Goal: Communication & Community: Ask a question

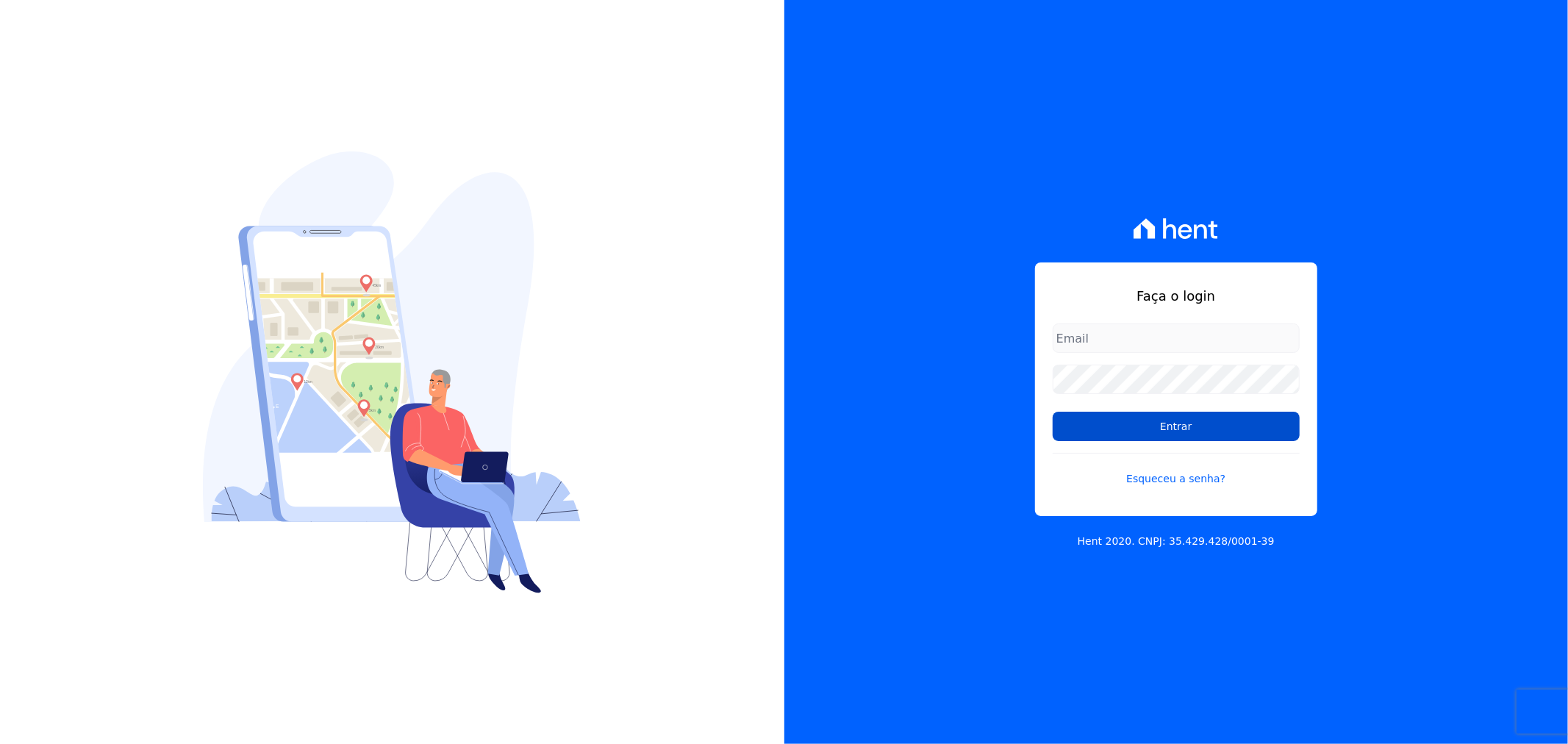
type input "[EMAIL_ADDRESS][DOMAIN_NAME]"
click at [1196, 412] on input "Entrar" at bounding box center [1176, 426] width 247 height 29
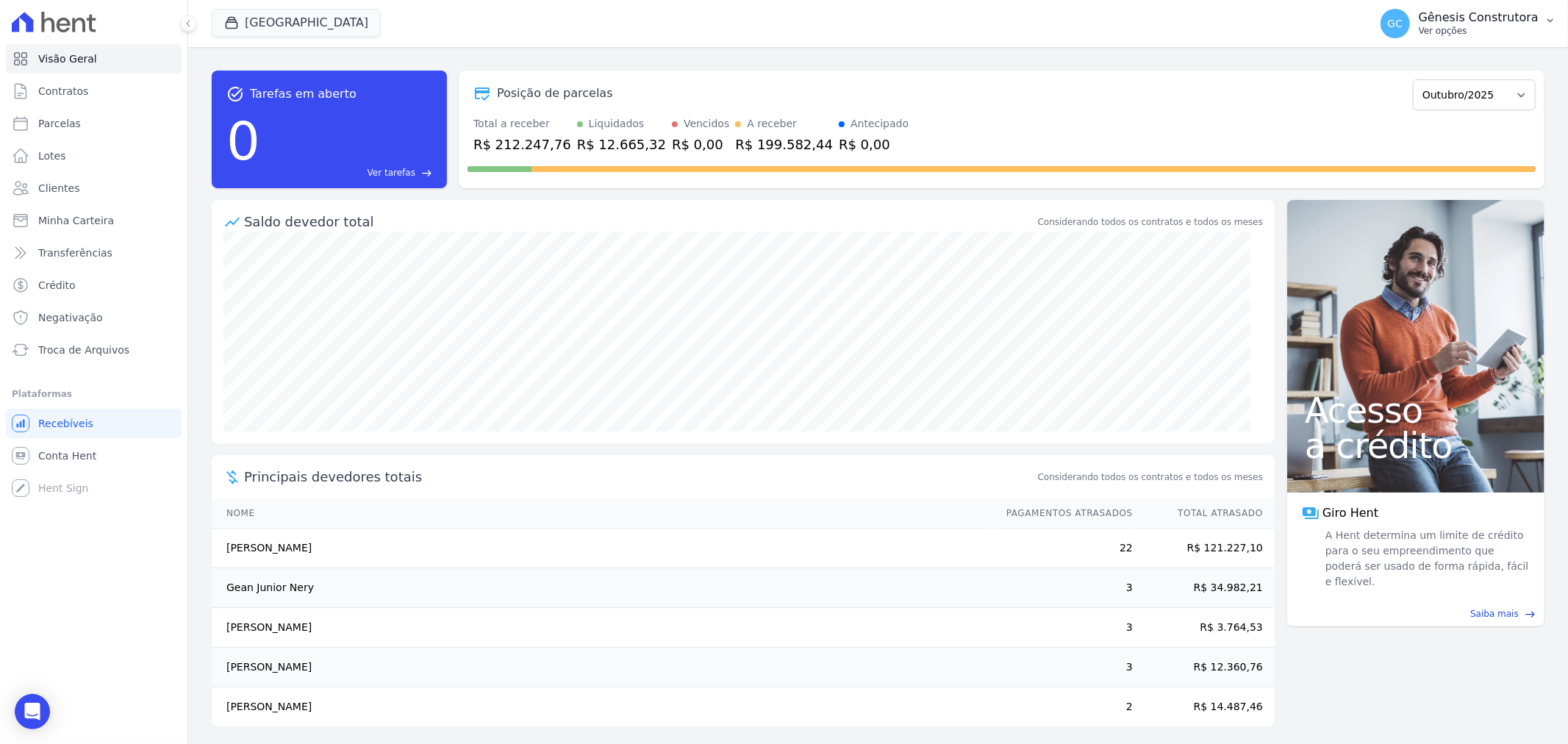
click at [1475, 17] on p "Gênesis Construtora" at bounding box center [1478, 17] width 120 height 14
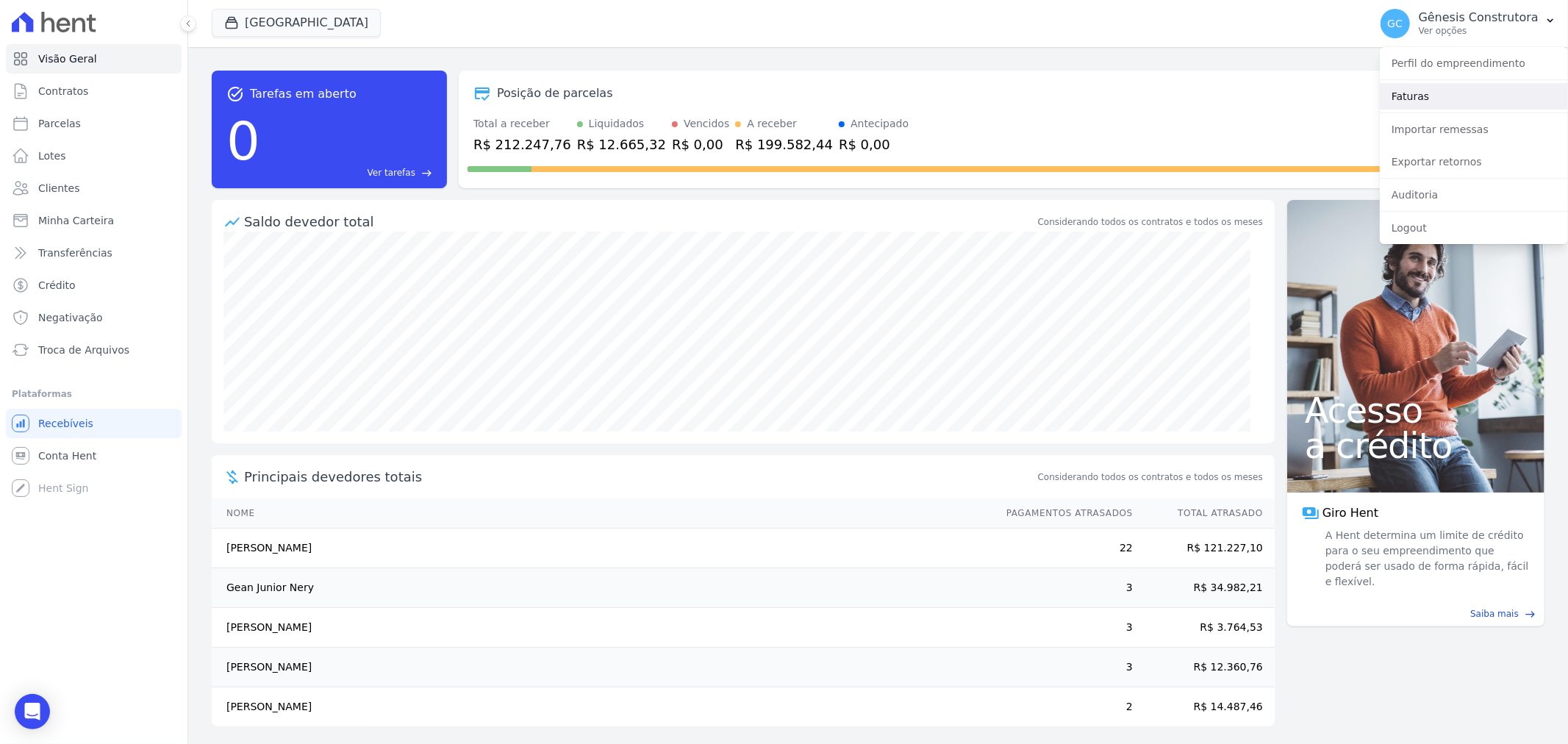
click at [1467, 99] on link "Faturas" at bounding box center [1473, 95] width 188 height 26
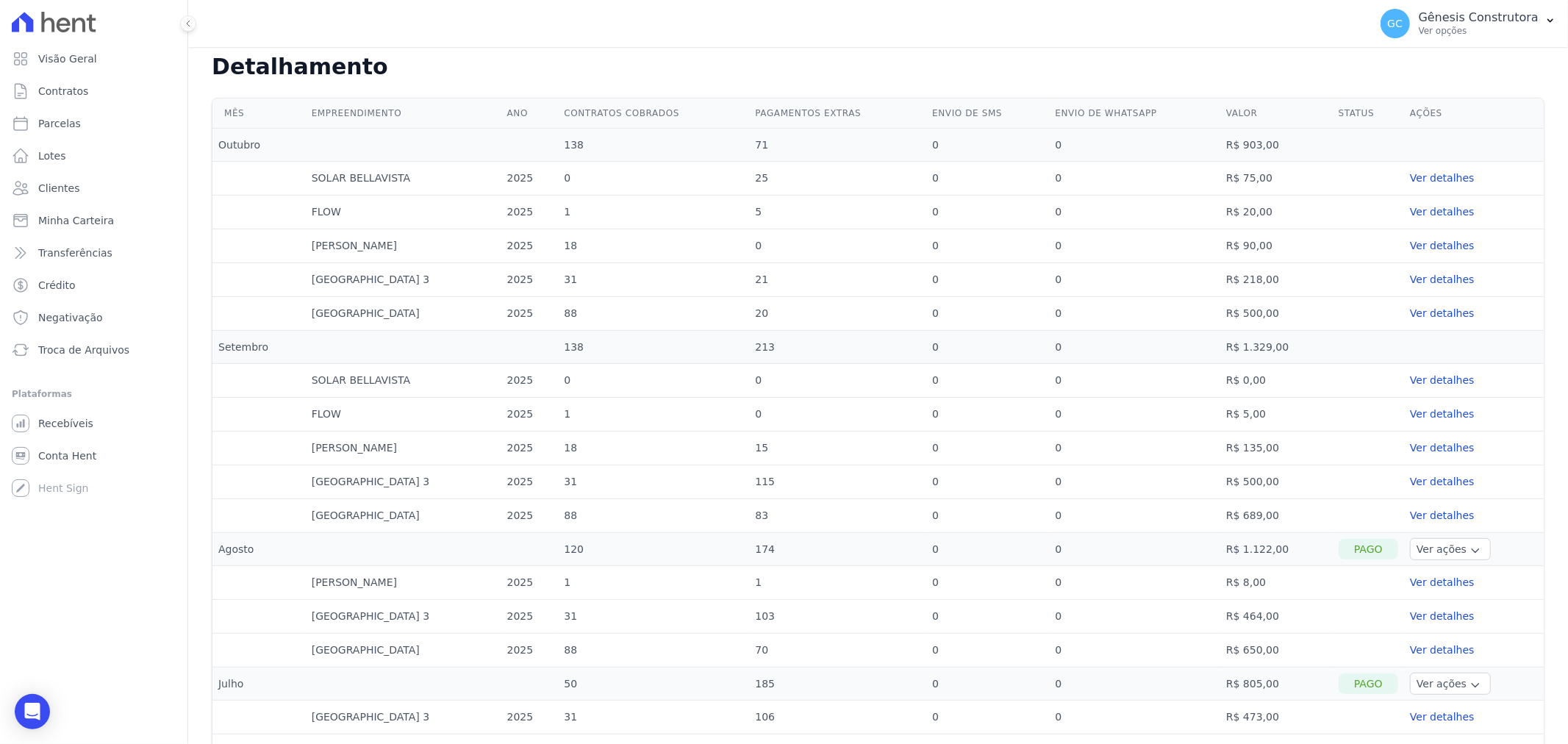
scroll to position [326, 0]
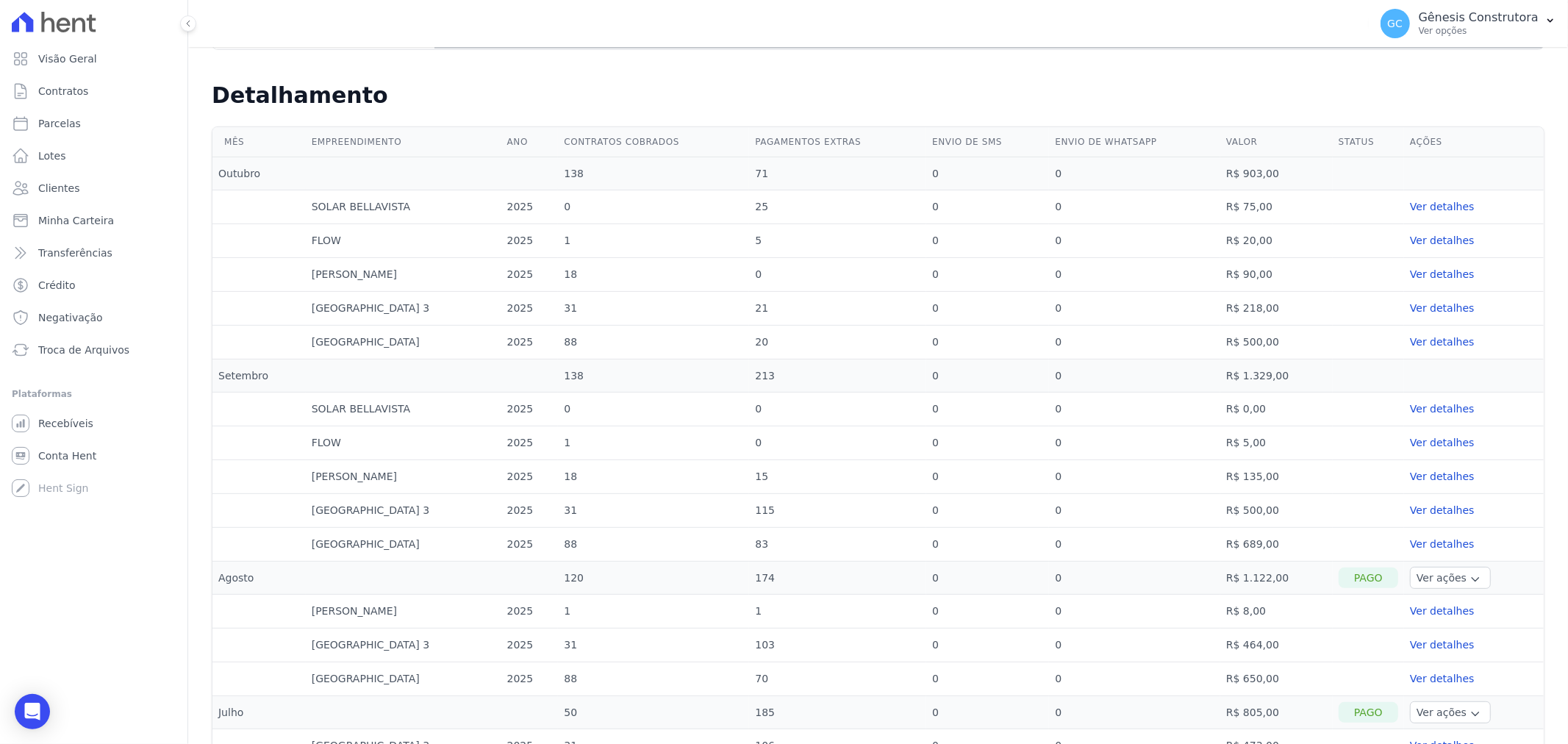
drag, startPoint x: 1223, startPoint y: 338, endPoint x: 1279, endPoint y: 339, distance: 56.0
click at [1279, 339] on td "R$ 500,00" at bounding box center [1276, 343] width 112 height 34
copy td "R$ 500,00"
click at [1434, 335] on link "Ver detalhes" at bounding box center [1473, 342] width 128 height 15
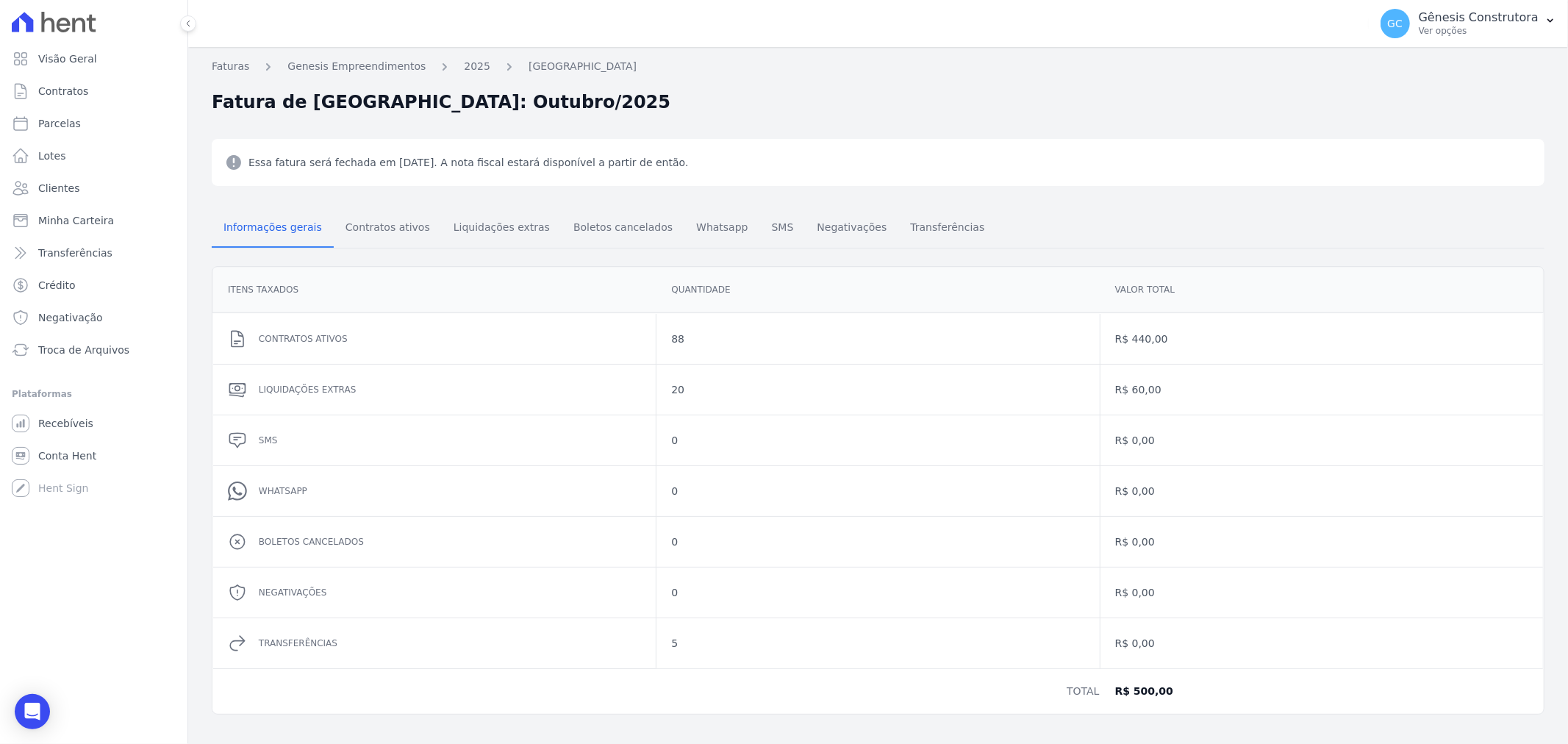
drag, startPoint x: 459, startPoint y: 68, endPoint x: 535, endPoint y: 111, distance: 87.3
click at [464, 68] on link "2025" at bounding box center [476, 66] width 26 height 15
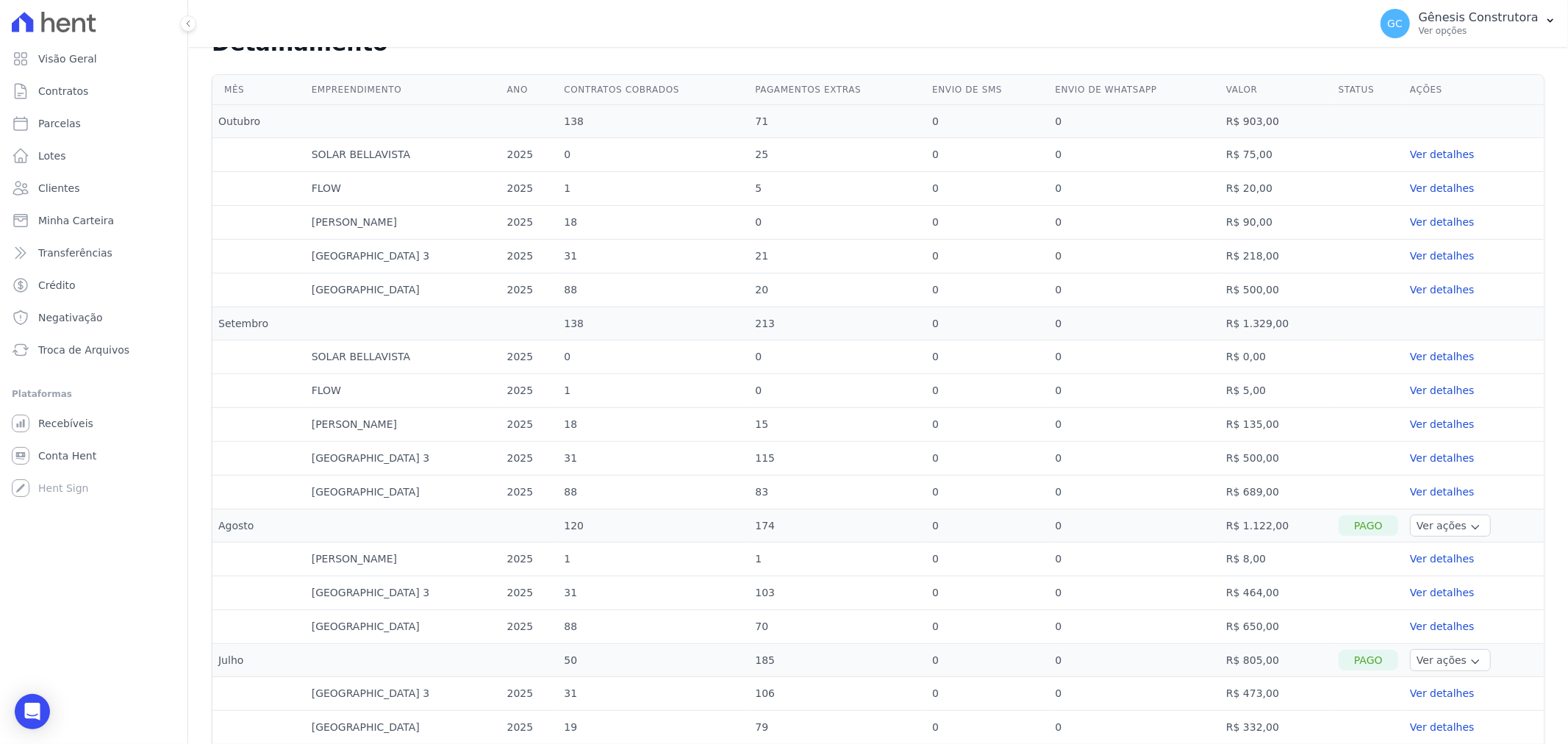
scroll to position [408, 0]
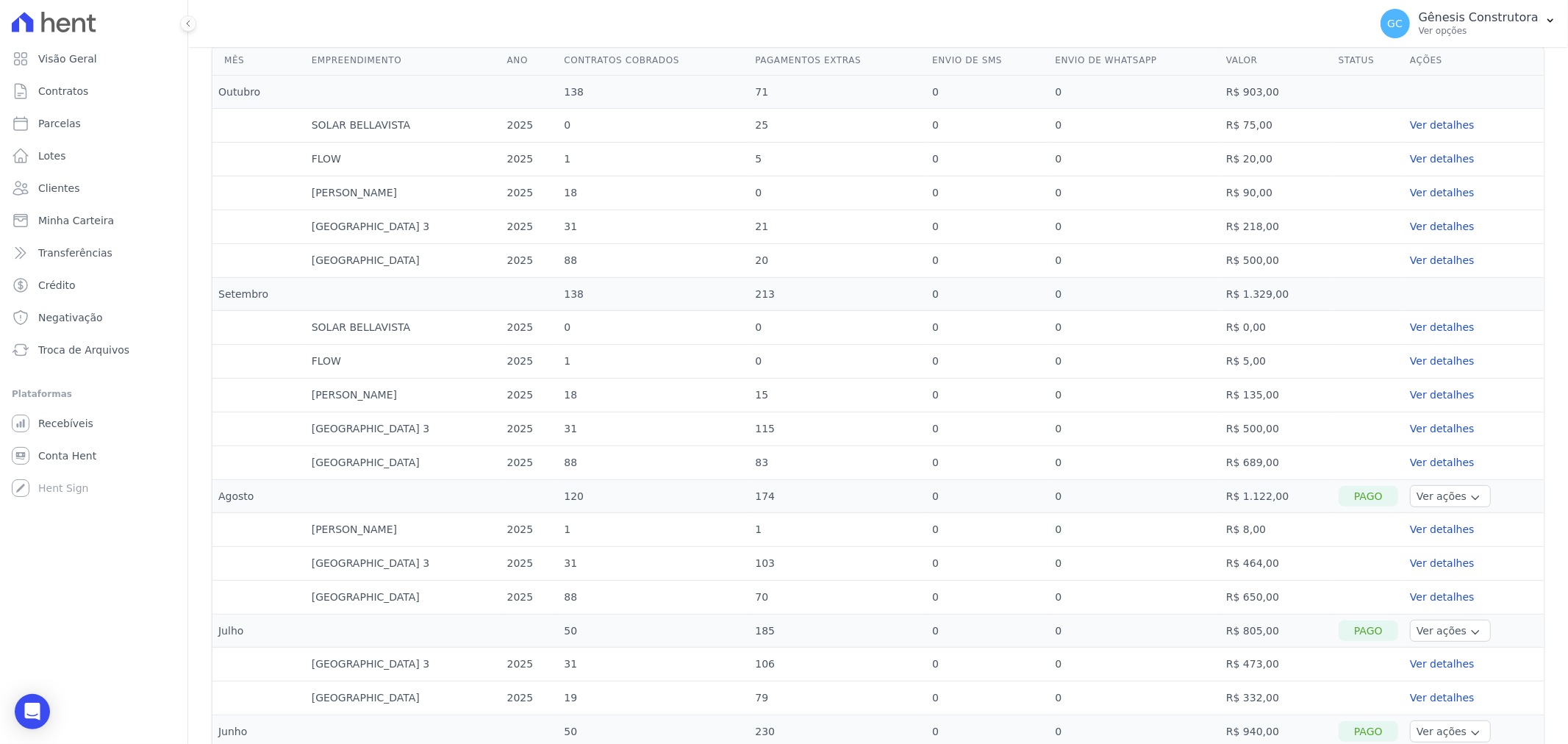
click at [1417, 459] on link "Ver detalhes" at bounding box center [1473, 462] width 128 height 15
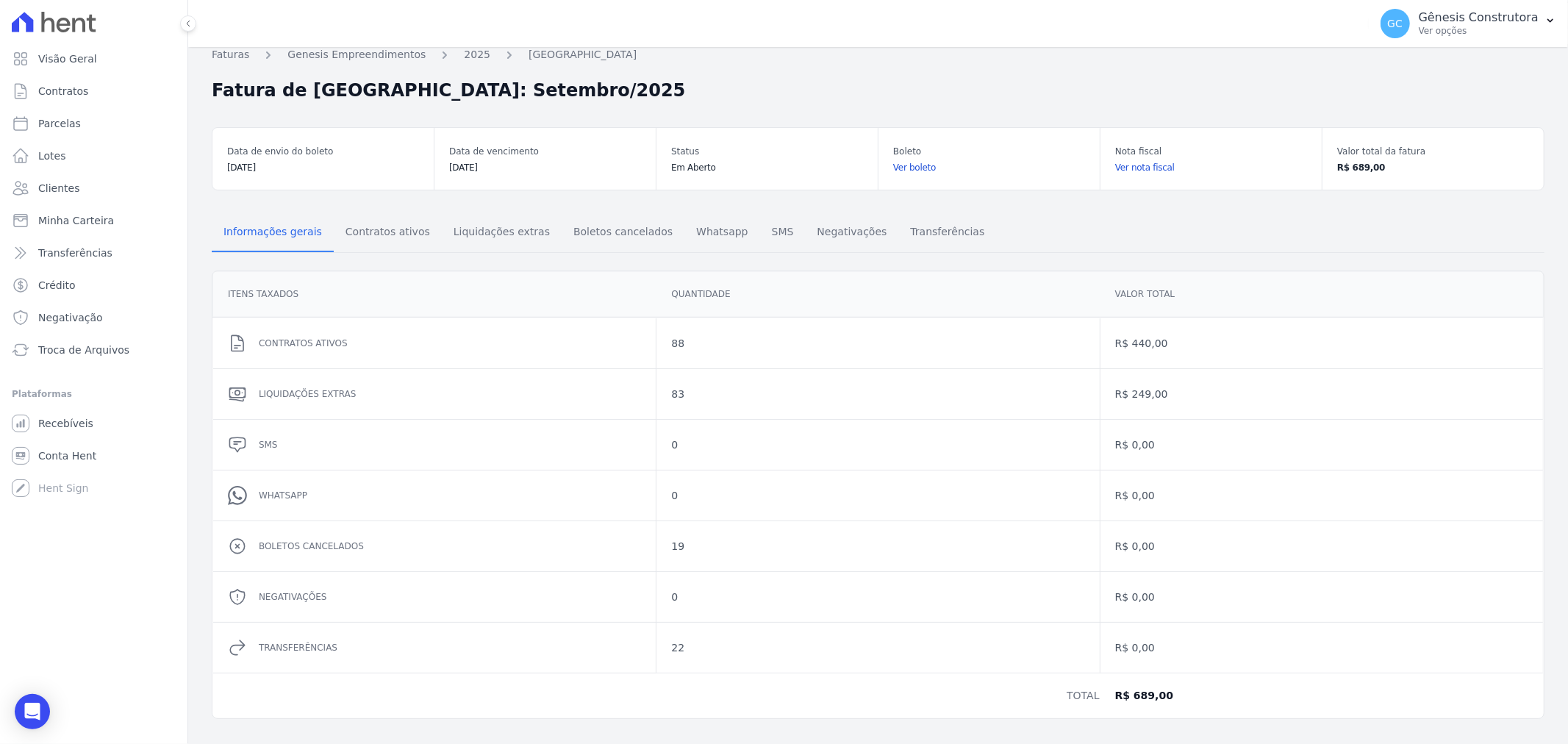
scroll to position [15, 0]
drag, startPoint x: 447, startPoint y: 161, endPoint x: 545, endPoint y: 149, distance: 98.7
click at [545, 149] on div "Data de vencimento 11/10/2025" at bounding box center [545, 155] width 221 height 62
drag, startPoint x: 1333, startPoint y: 163, endPoint x: 1377, endPoint y: 166, distance: 44.1
click at [1377, 166] on dd "R$ 689,00" at bounding box center [1433, 164] width 192 height 14
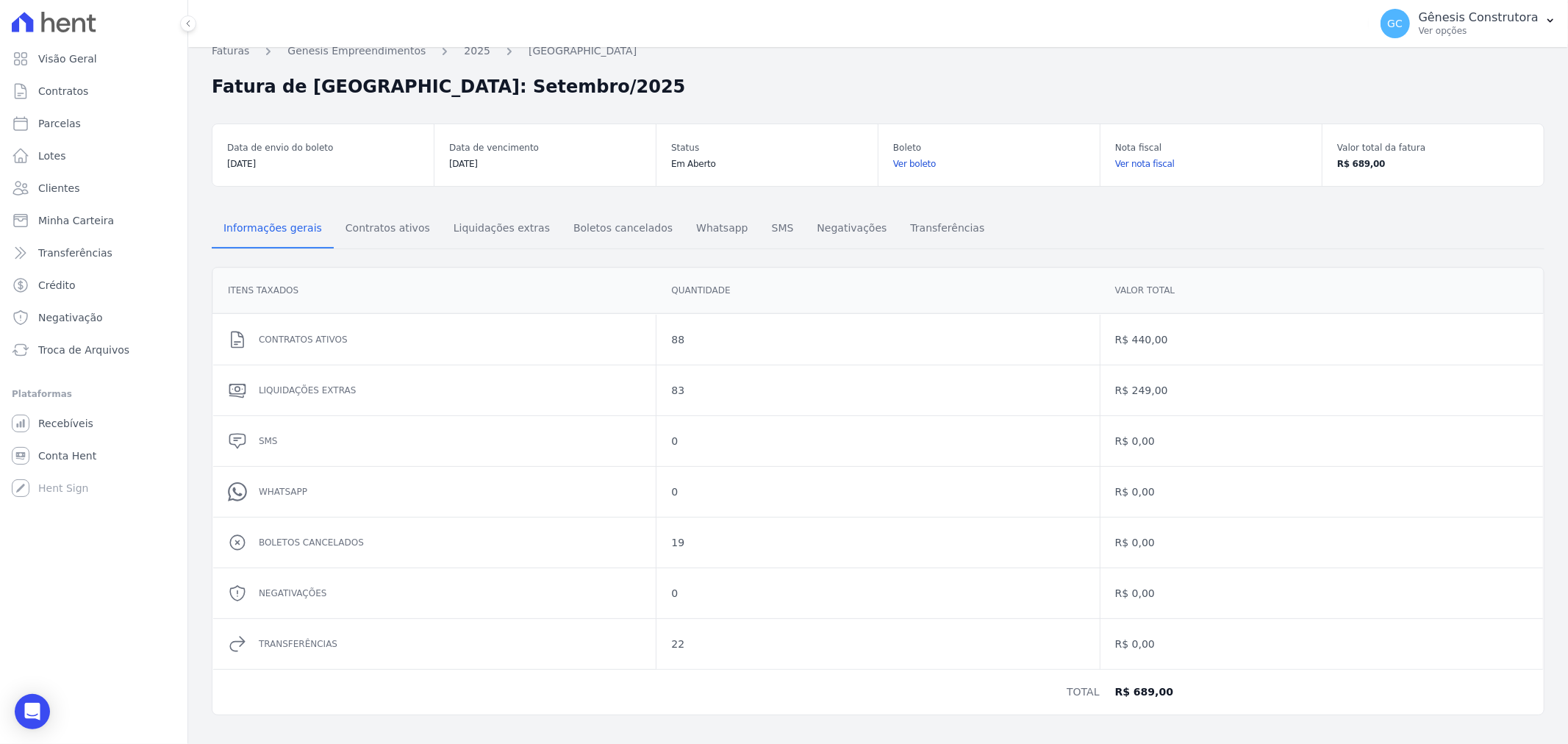
drag, startPoint x: 1255, startPoint y: 215, endPoint x: 980, endPoint y: 186, distance: 276.5
click at [1251, 209] on div "Informações gerais Contratos ativos Liquidações extras Boletos cancelados Whats…" at bounding box center [878, 459] width 1333 height 546
drag, startPoint x: 443, startPoint y: 164, endPoint x: 495, endPoint y: 153, distance: 53.2
click at [495, 153] on div "Data de vencimento 11/10/2025" at bounding box center [545, 155] width 221 height 62
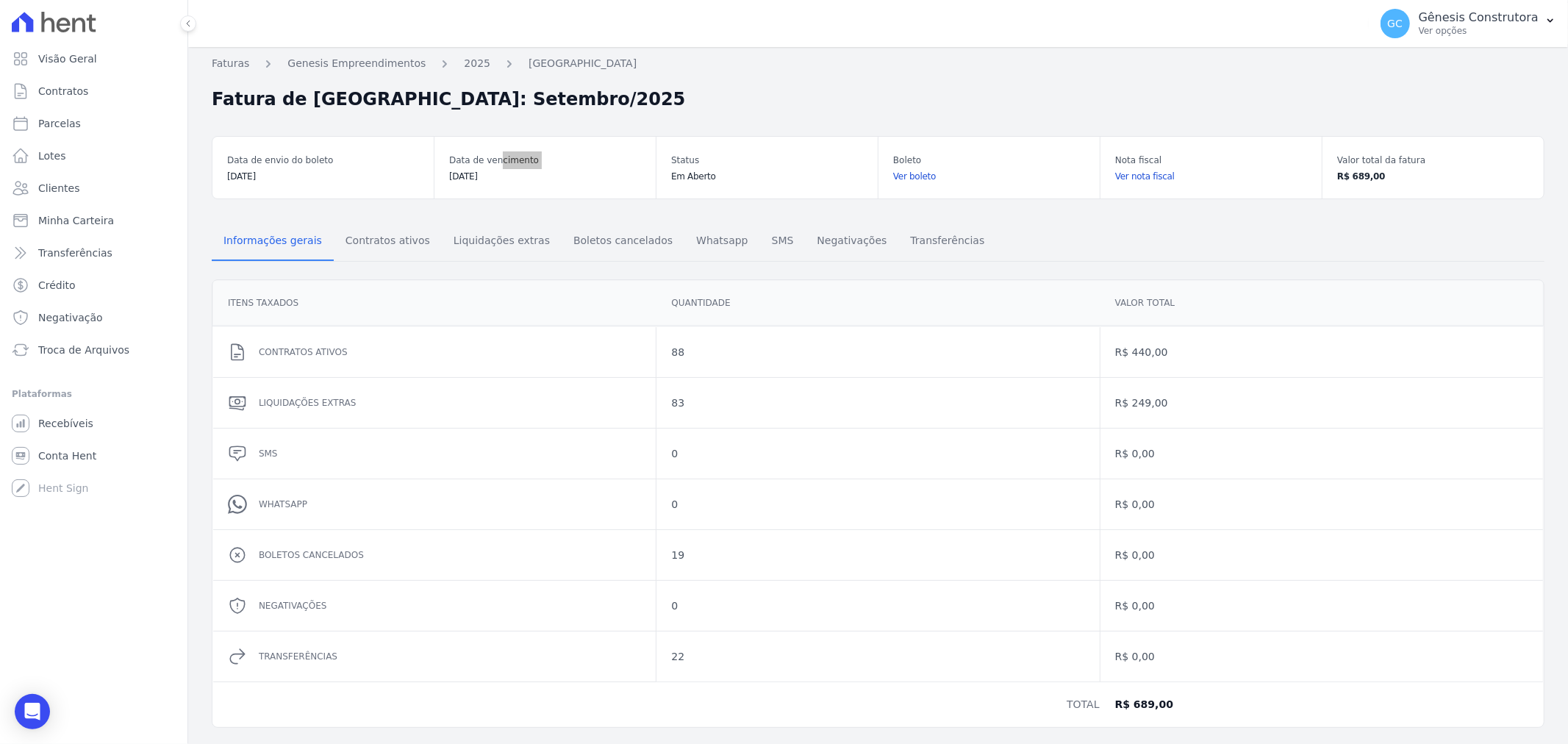
scroll to position [0, 0]
click at [464, 68] on link "2025" at bounding box center [476, 66] width 26 height 15
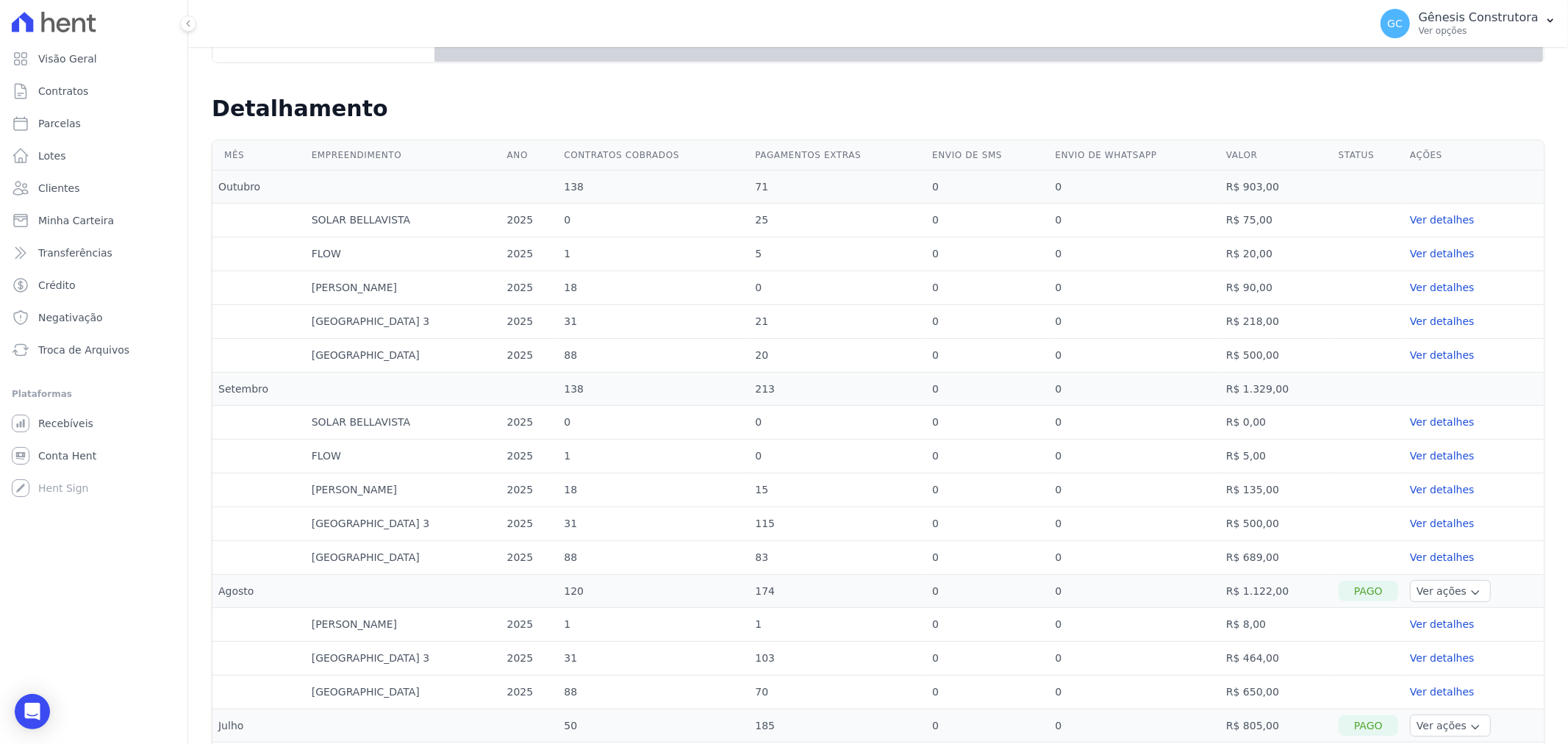
scroll to position [326, 0]
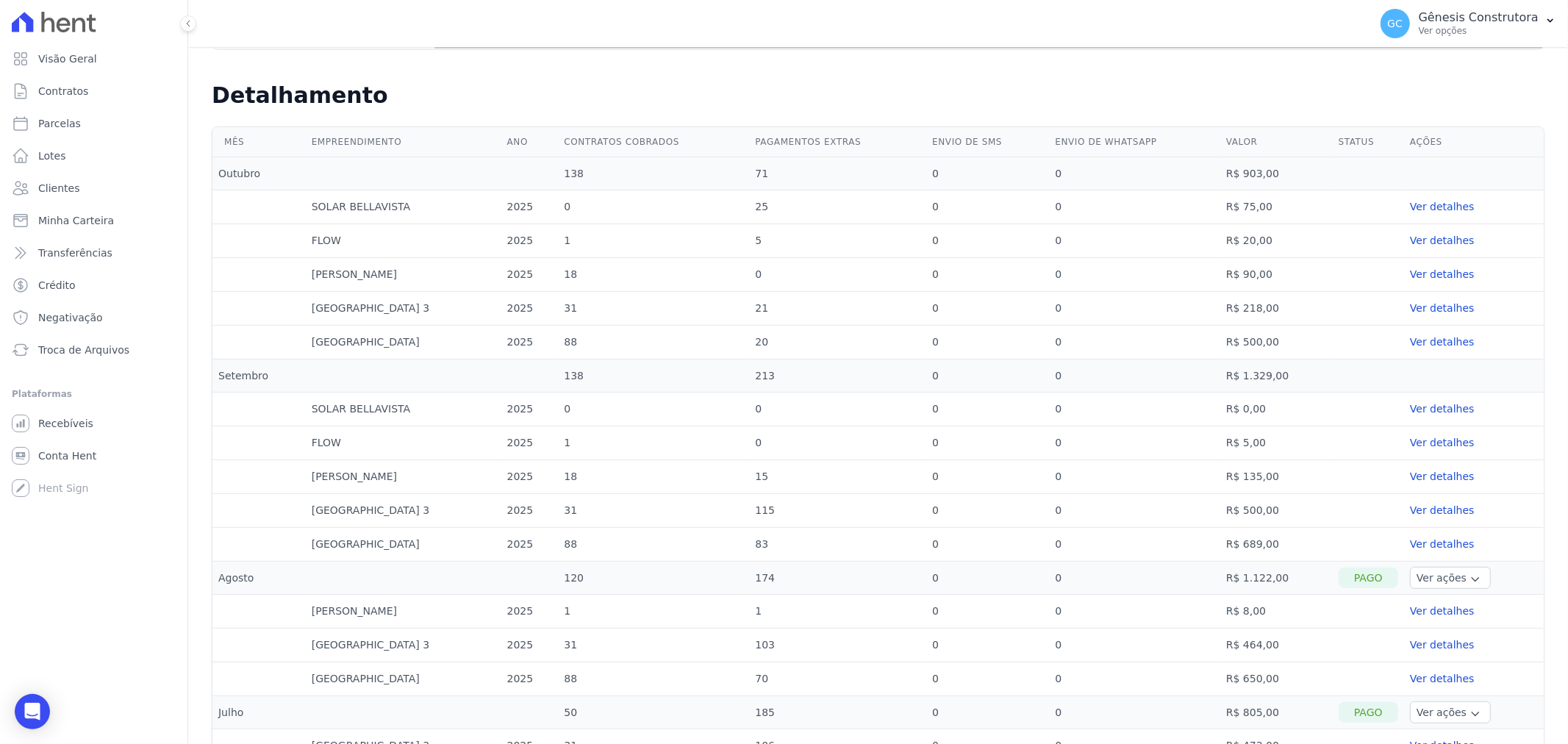
drag, startPoint x: 1285, startPoint y: 510, endPoint x: 1230, endPoint y: 521, distance: 56.1
click at [1230, 521] on td "R$ 500,00" at bounding box center [1276, 510] width 112 height 34
click at [1421, 540] on link "Ver detalhes" at bounding box center [1473, 544] width 128 height 15
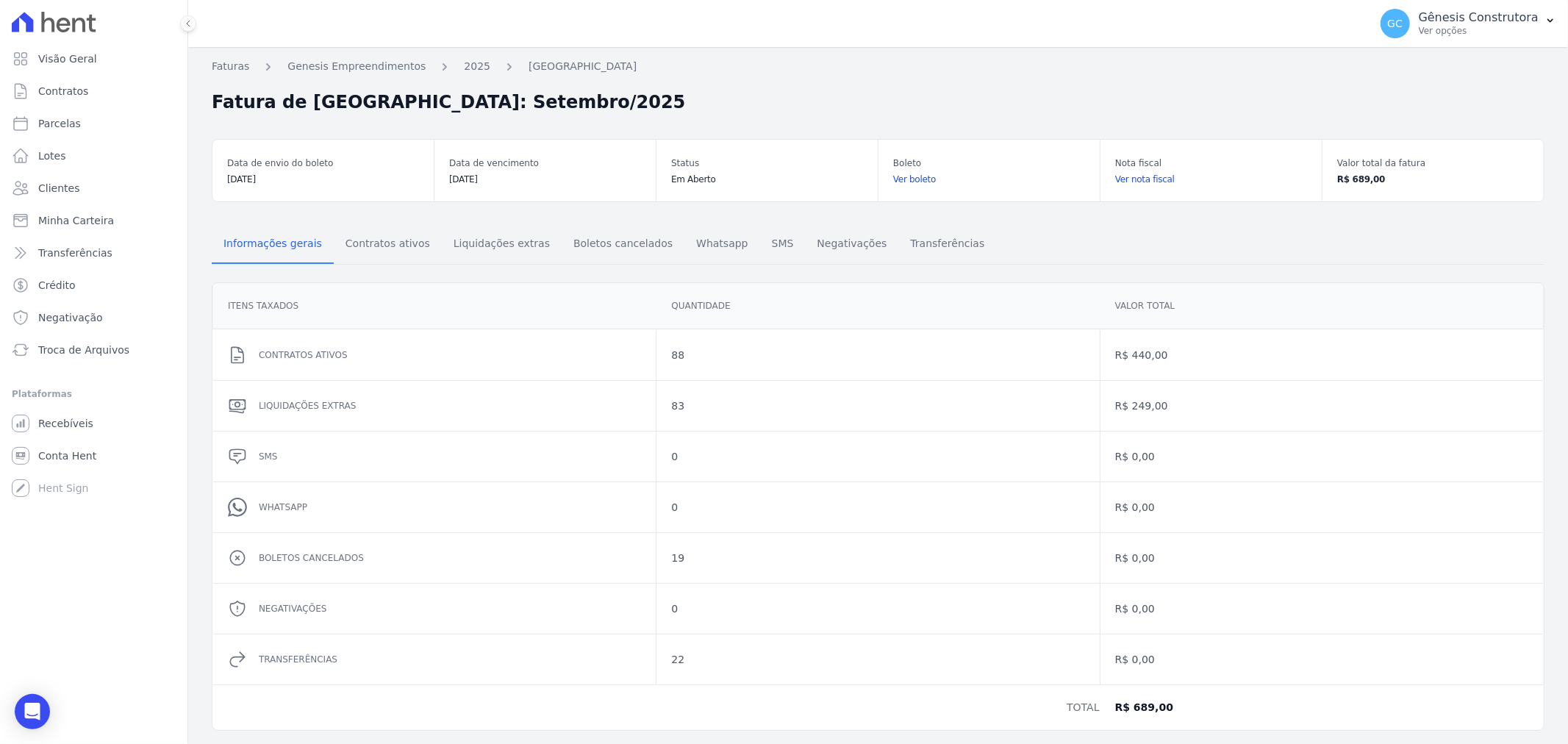
click at [1137, 181] on link "Ver nota fiscal" at bounding box center [1211, 179] width 192 height 14
drag, startPoint x: 1326, startPoint y: 170, endPoint x: 1370, endPoint y: 196, distance: 51.1
click at [1370, 196] on div "Valor total da fatura R$ 689,00" at bounding box center [1433, 171] width 221 height 62
click at [902, 180] on link "Ver boleto" at bounding box center [988, 179] width 192 height 14
click at [464, 63] on link "2025" at bounding box center [476, 66] width 26 height 15
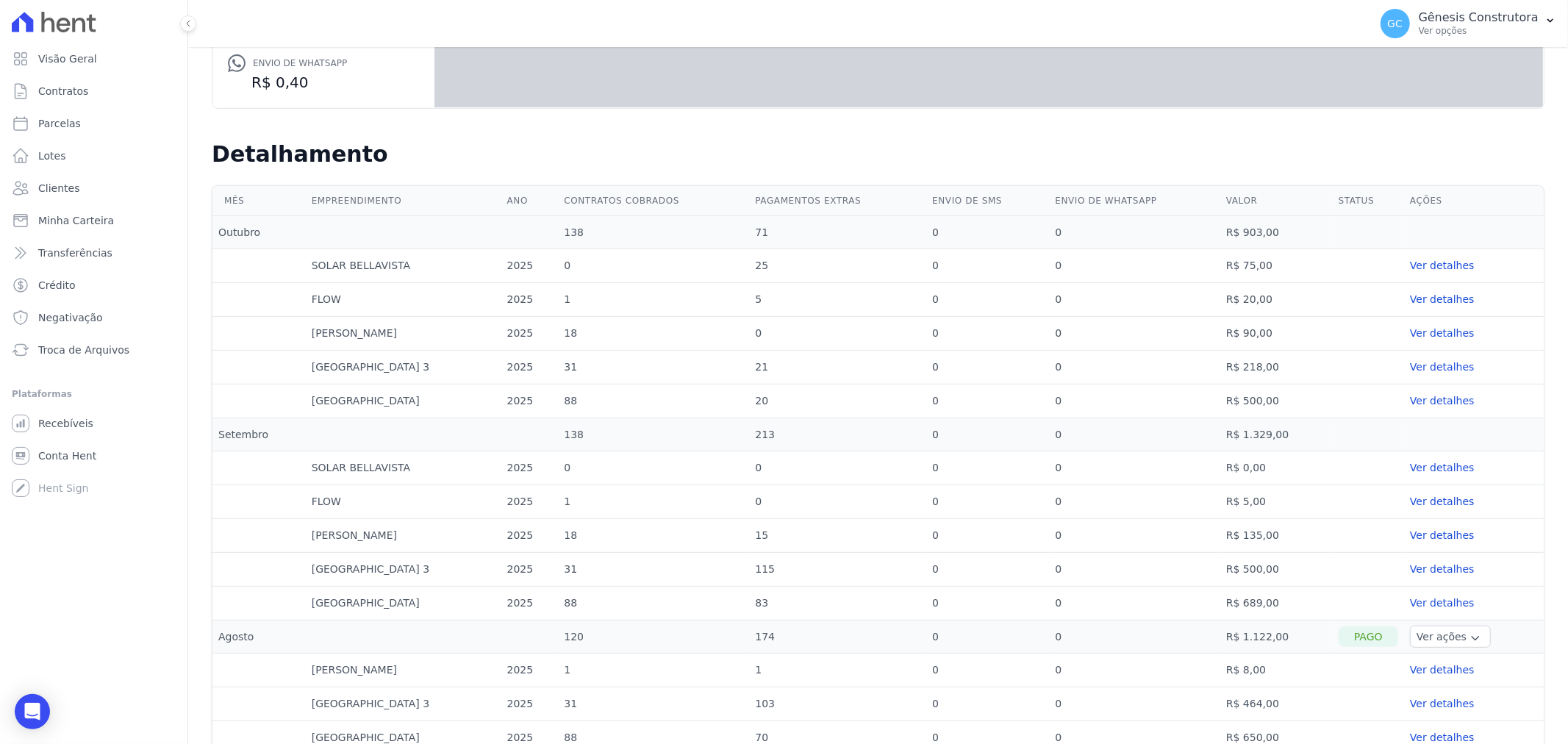
scroll to position [326, 0]
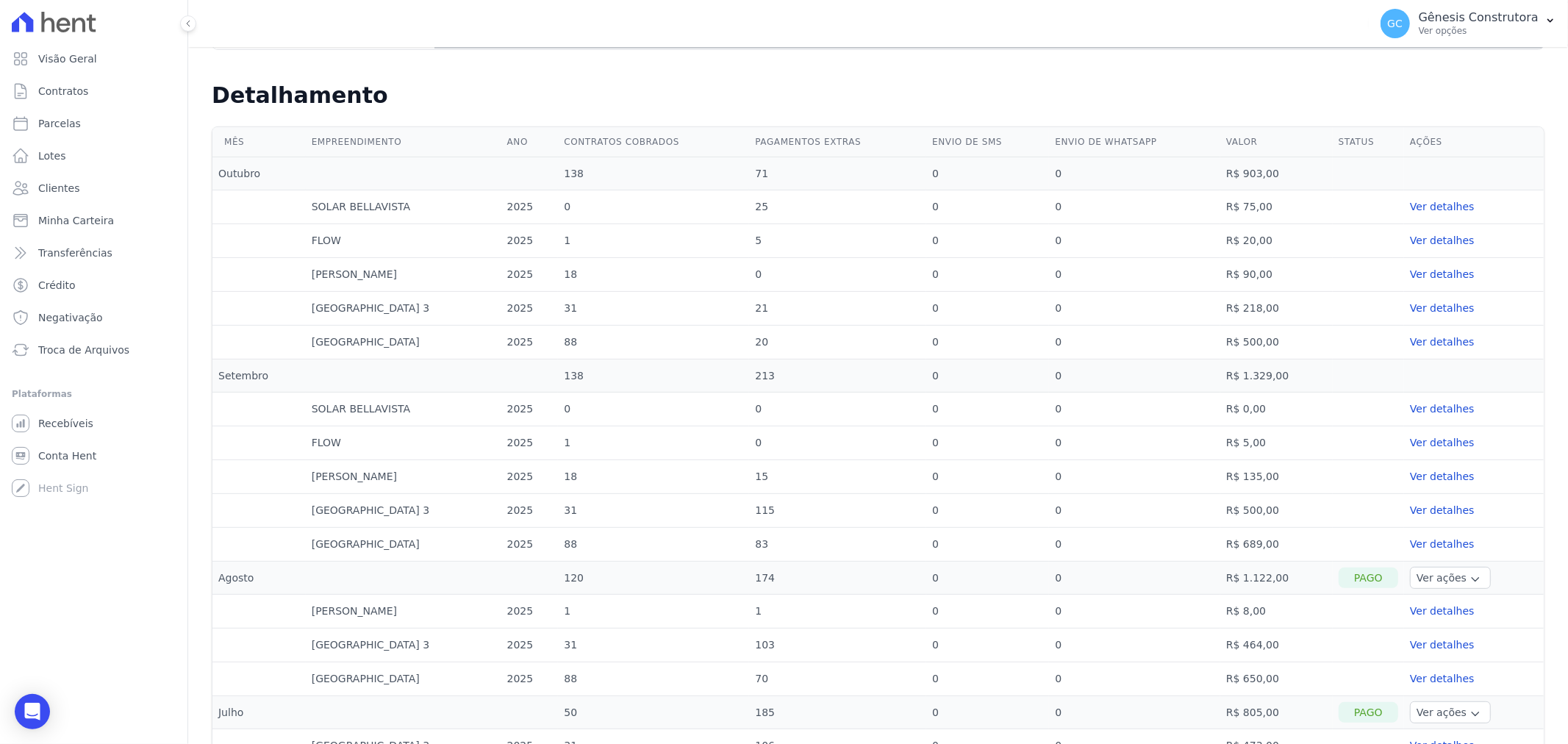
click at [1412, 478] on link "Ver detalhes" at bounding box center [1473, 476] width 128 height 15
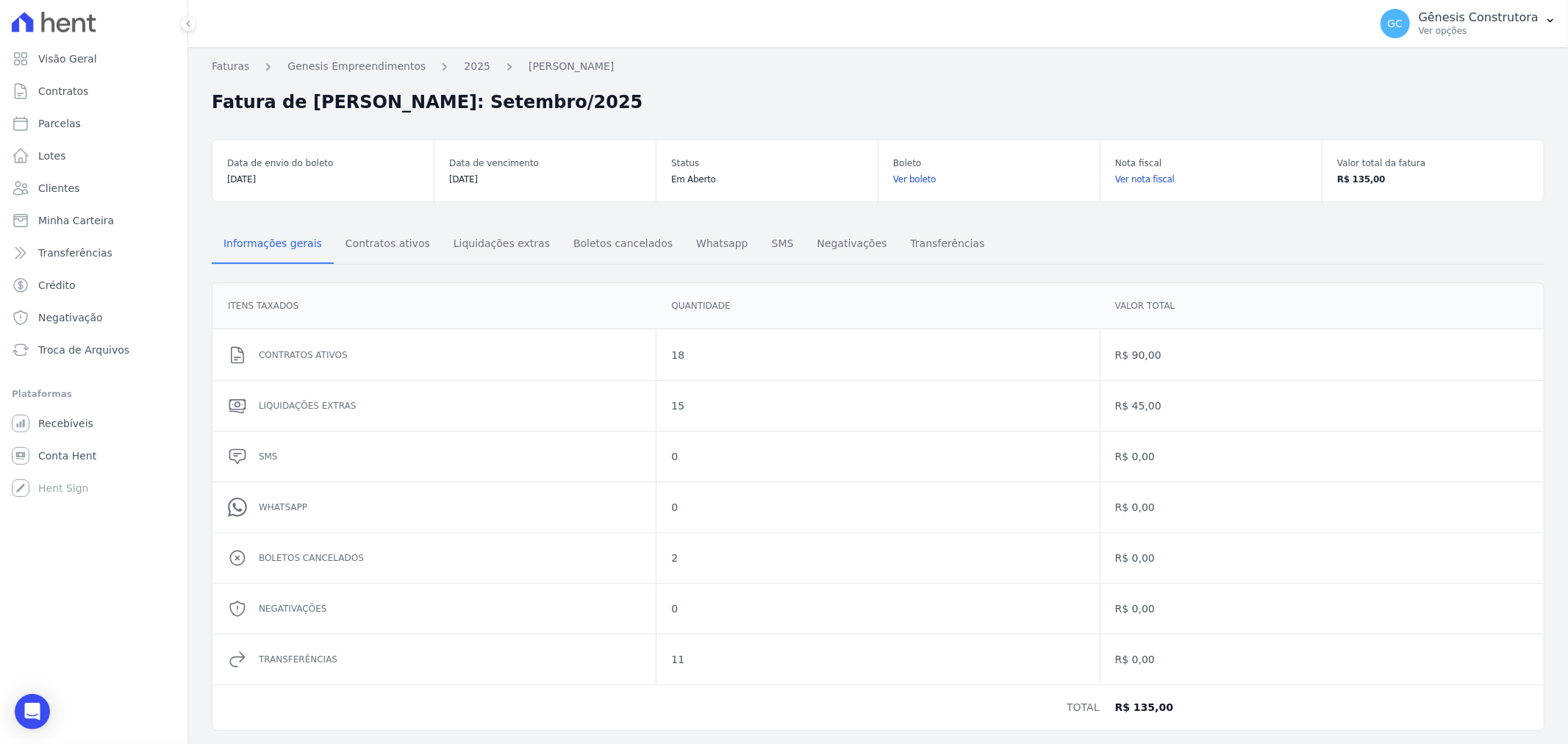
click at [911, 180] on link "Ver boleto" at bounding box center [988, 179] width 192 height 14
click at [33, 715] on icon "Open Intercom Messenger" at bounding box center [33, 711] width 19 height 19
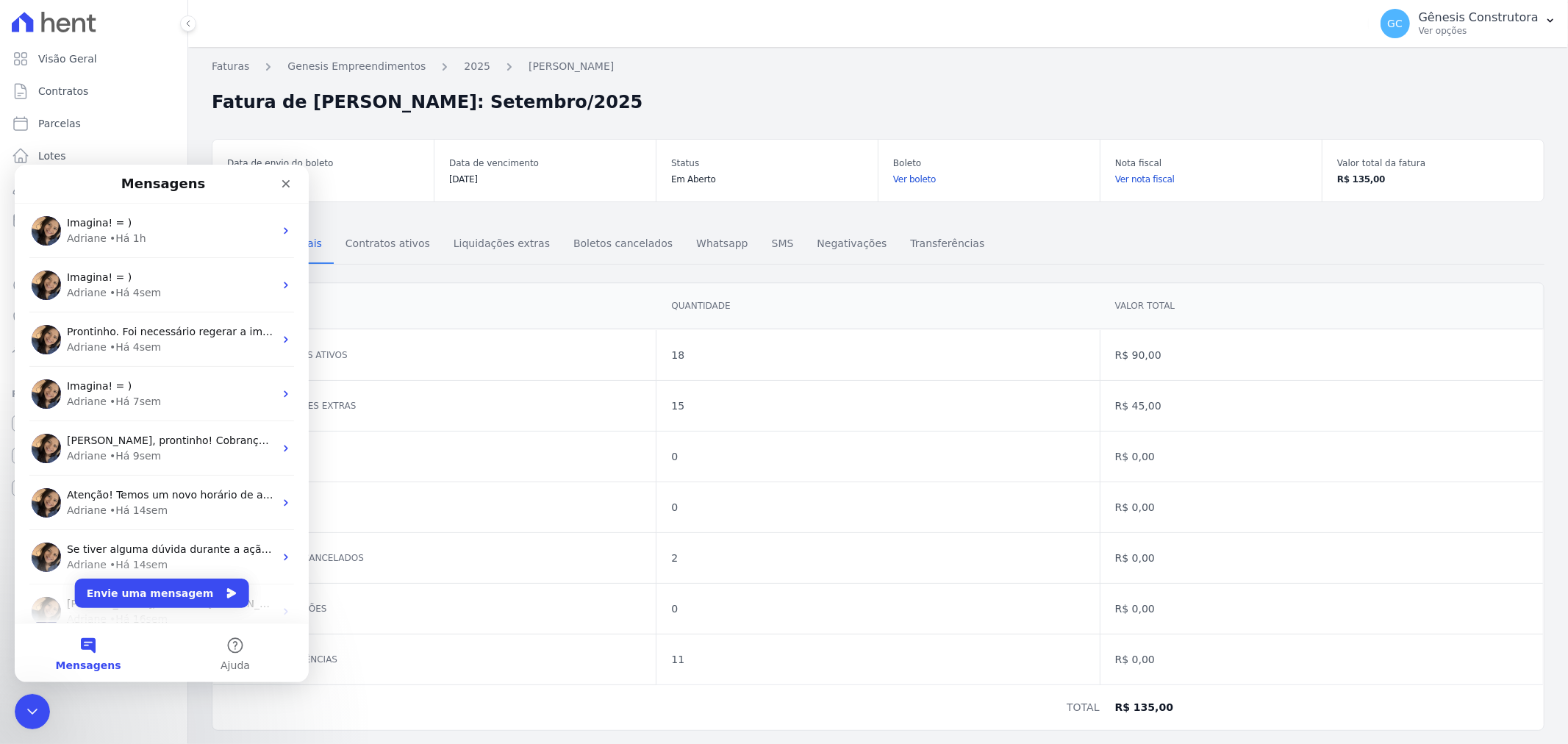
click at [191, 715] on div "Itens Taxados Quantidade Valor total Contratos ativos 18 R$ 90,00 Liquidações e…" at bounding box center [878, 506] width 1380 height 472
click at [168, 238] on div "Adriane • Há 1h" at bounding box center [170, 237] width 208 height 15
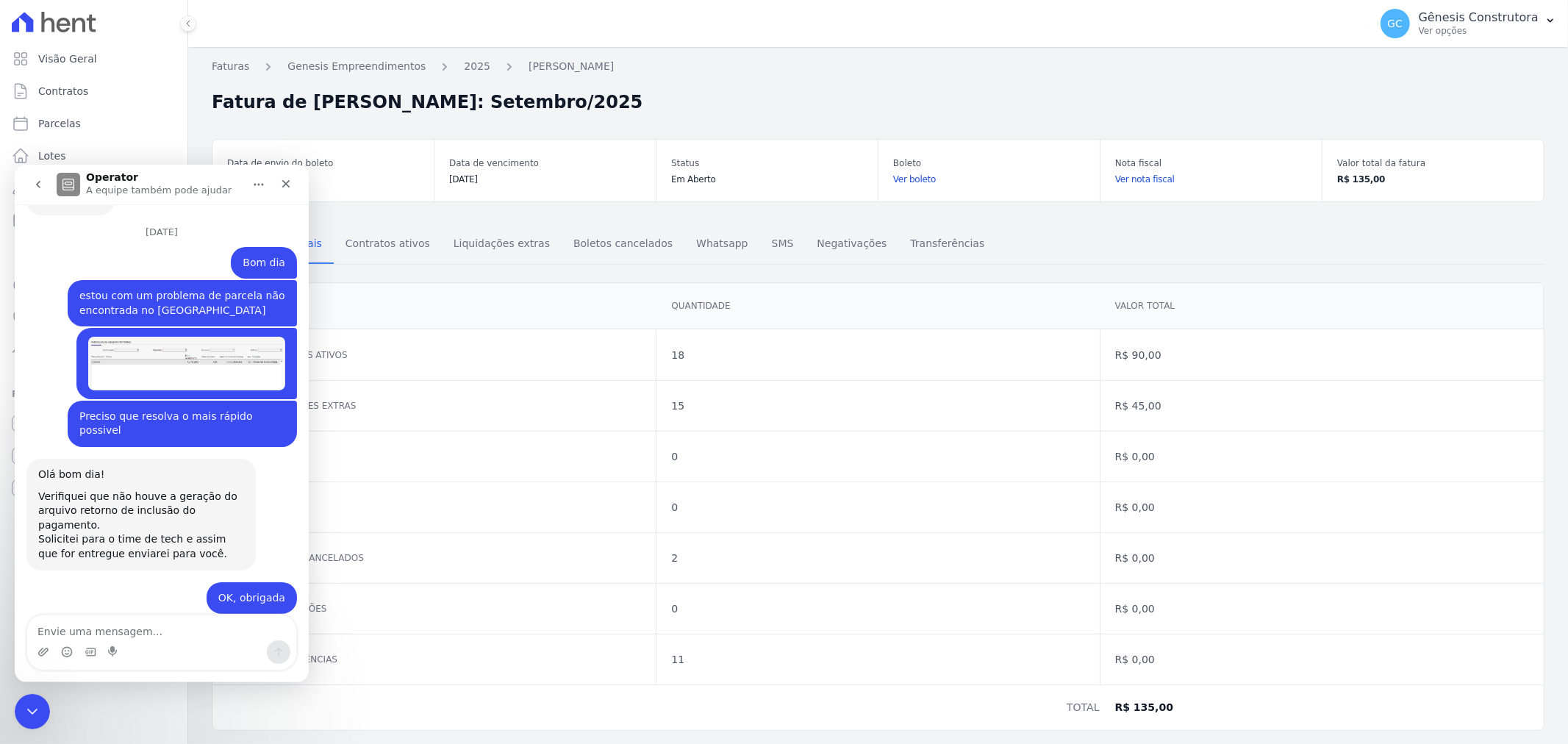
scroll to position [12158, 0]
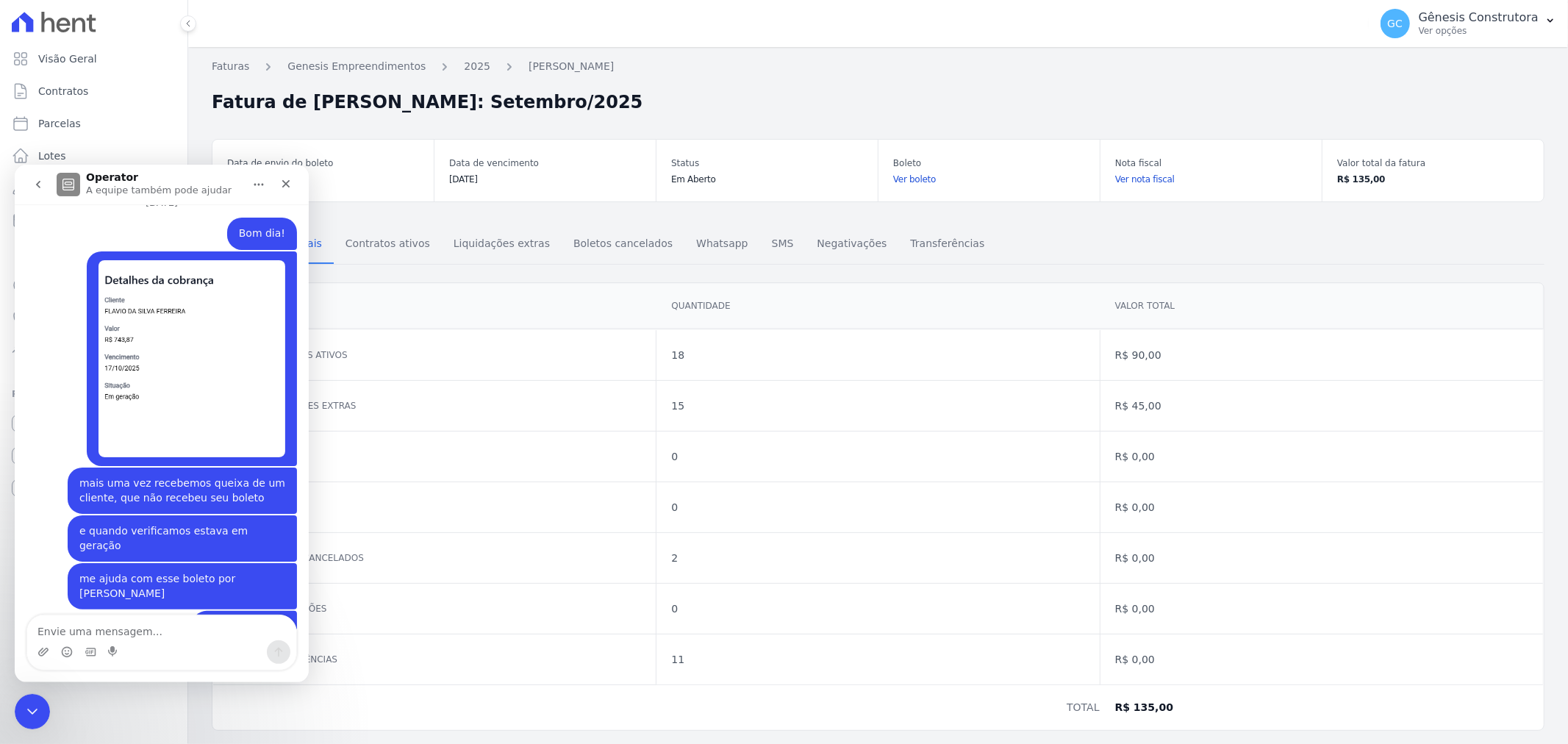
click at [140, 627] on textarea "Envie uma mensagem..." at bounding box center [161, 626] width 269 height 25
type textarea "Bom dia"
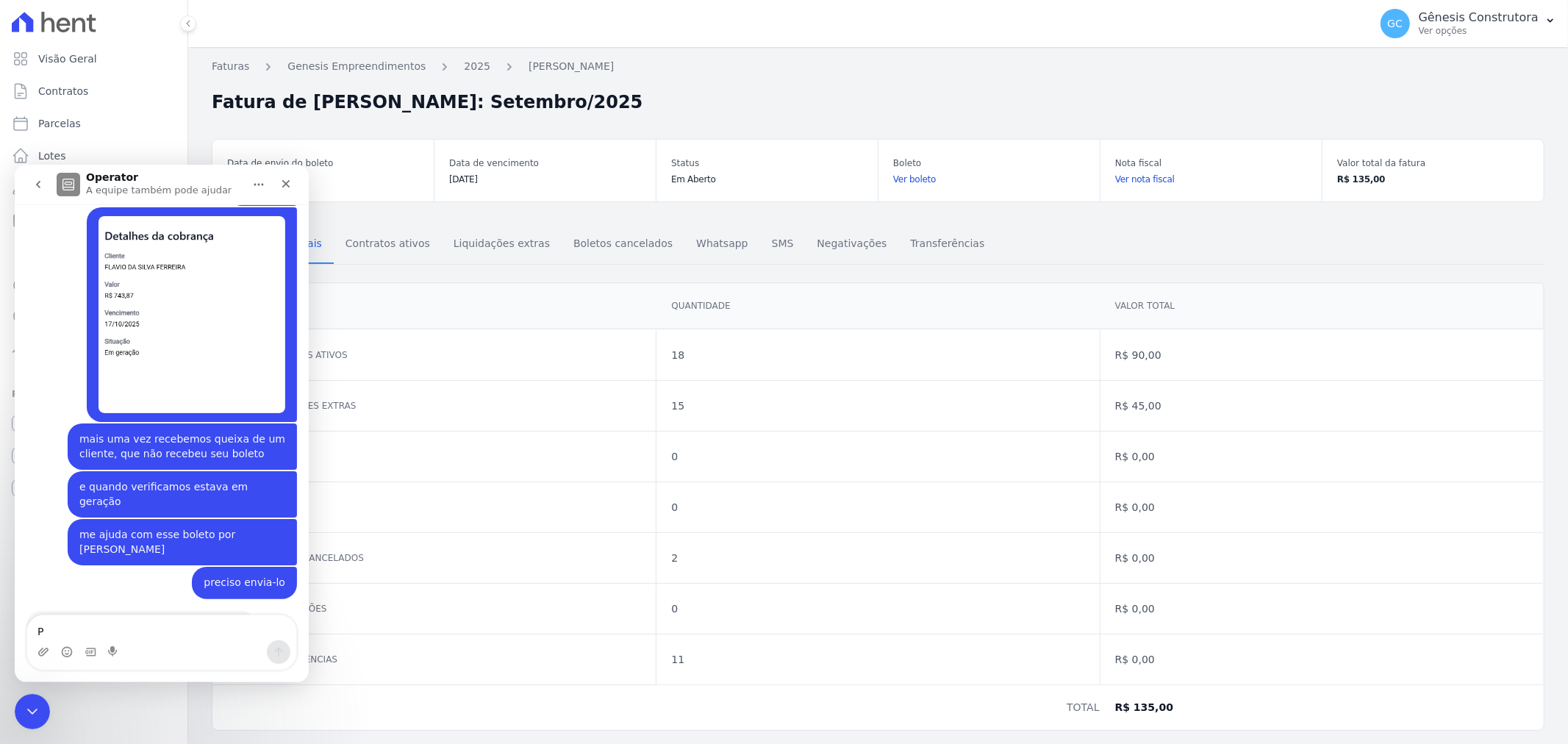
scroll to position [12201, 0]
type textarea "P"
type textarea "O"
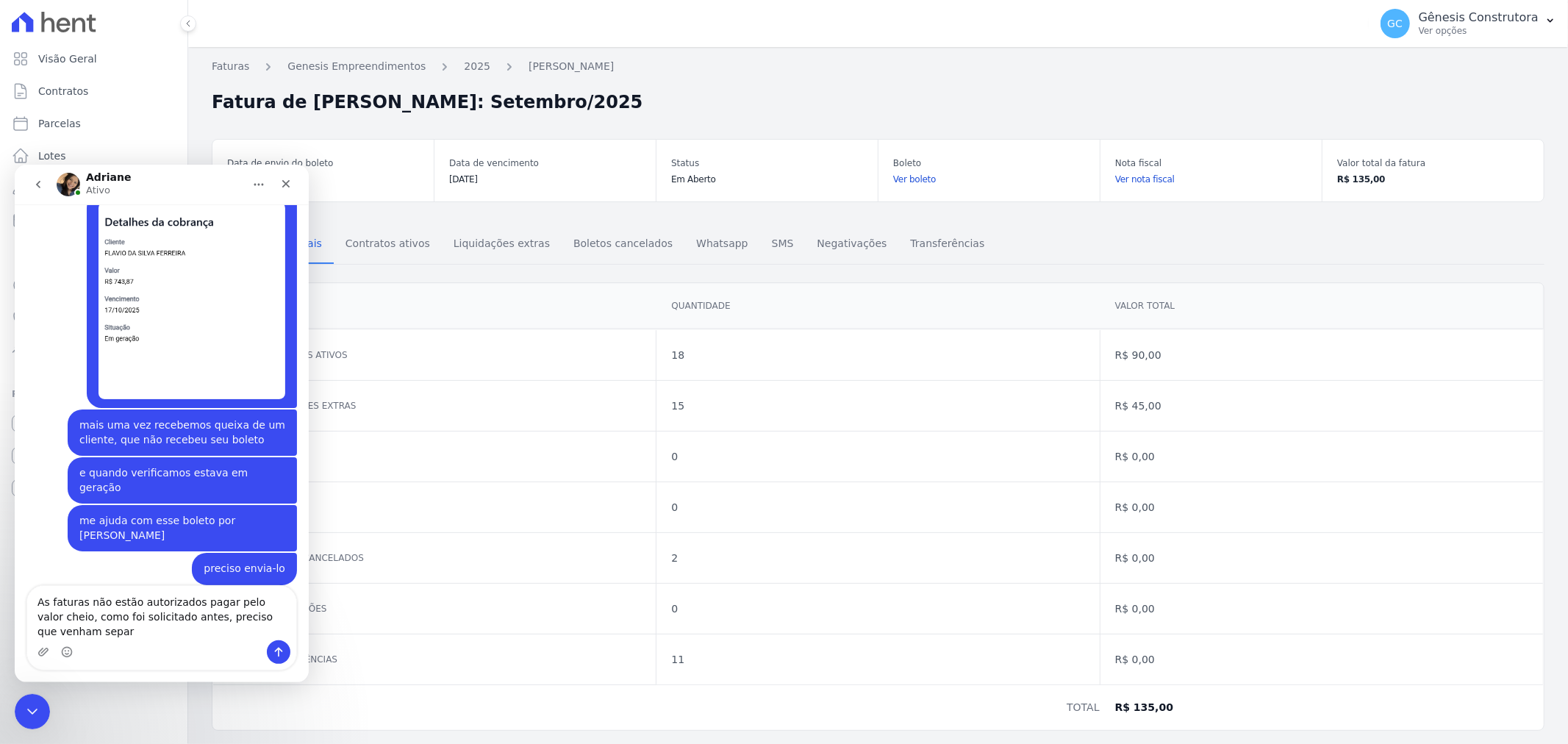
scroll to position [12231, 0]
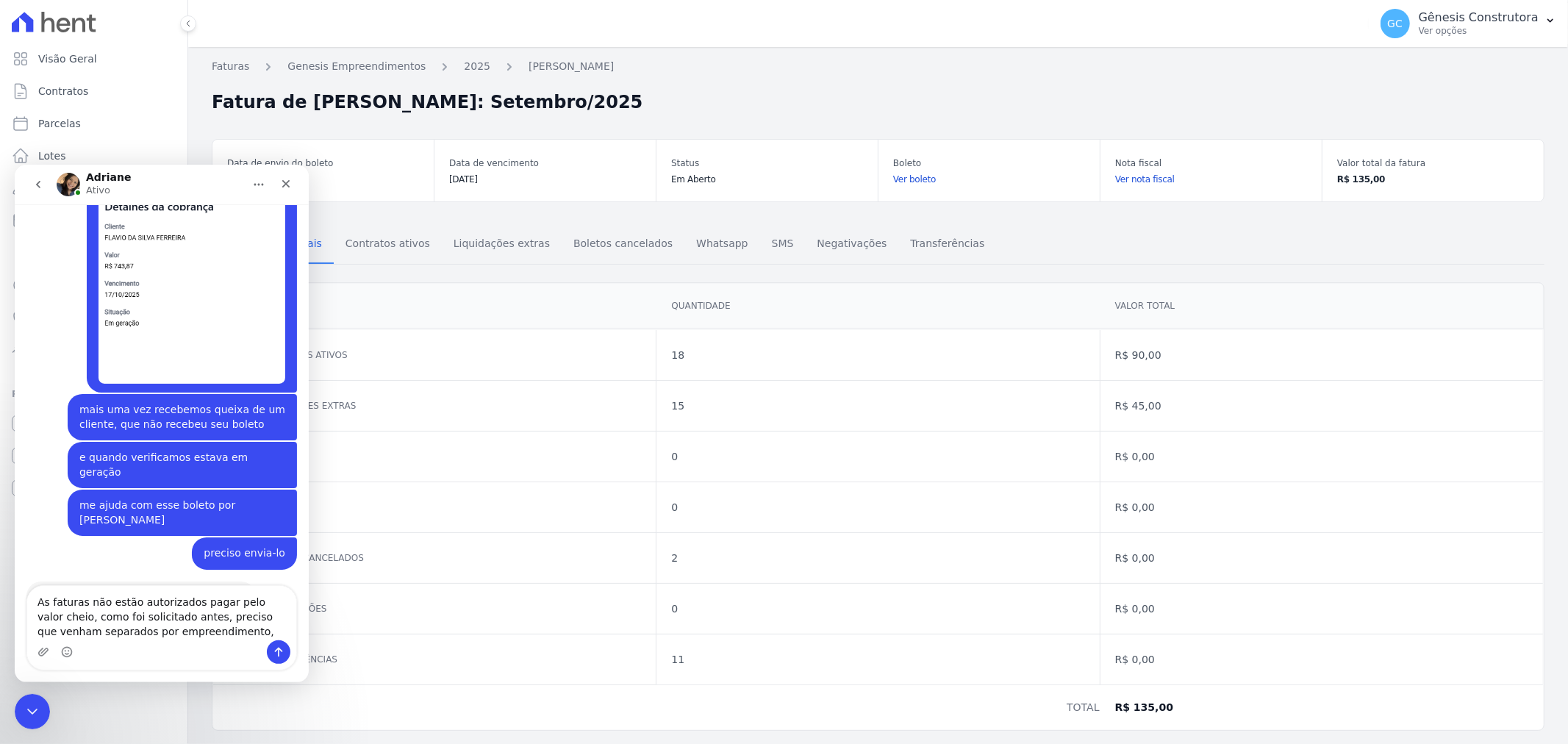
type textarea "As faturas não estão autorizados pagar pelo valor cheio, como foi solicitado an…"
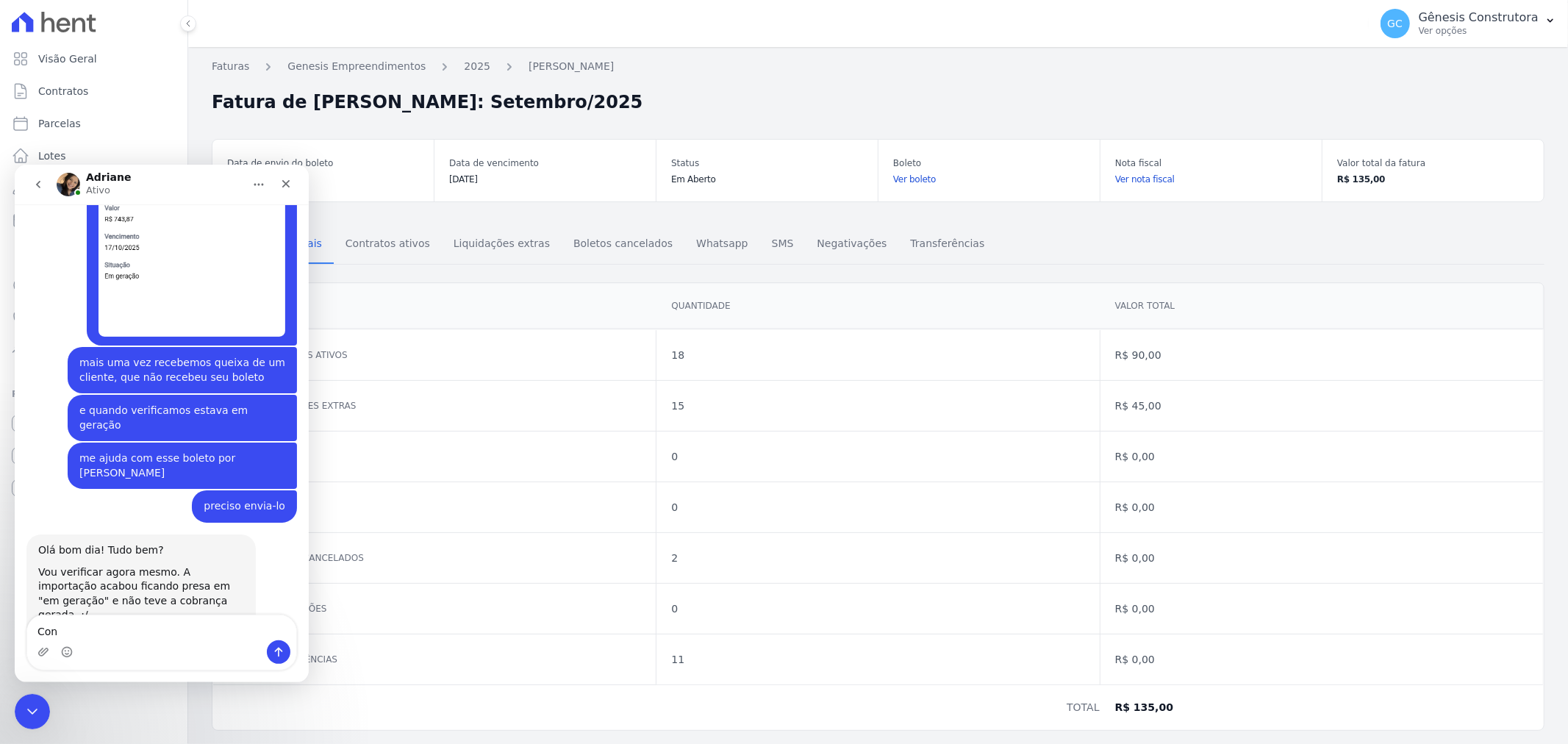
scroll to position [12278, 0]
type textarea "Consegue me ajudar com isso?"
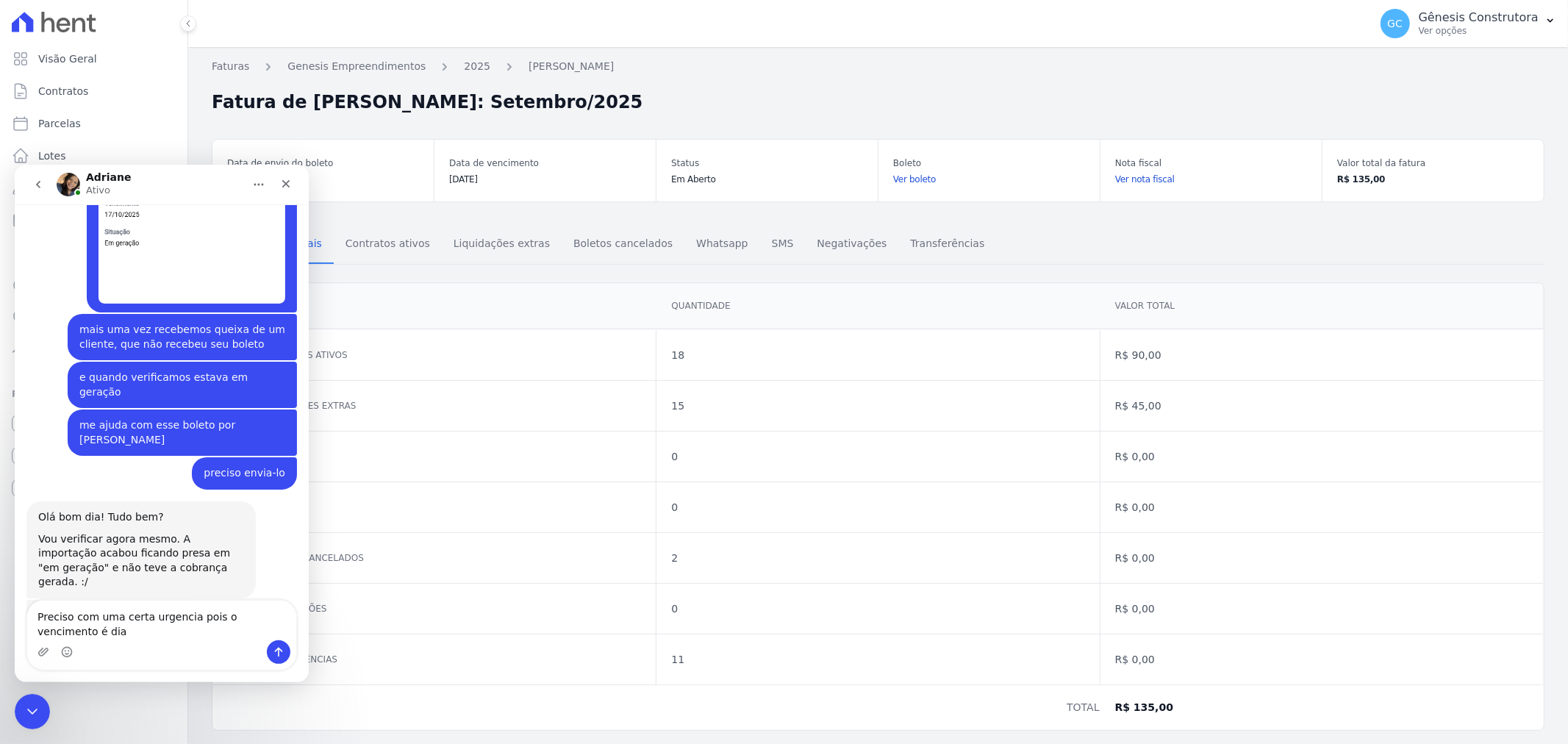
scroll to position [12327, 0]
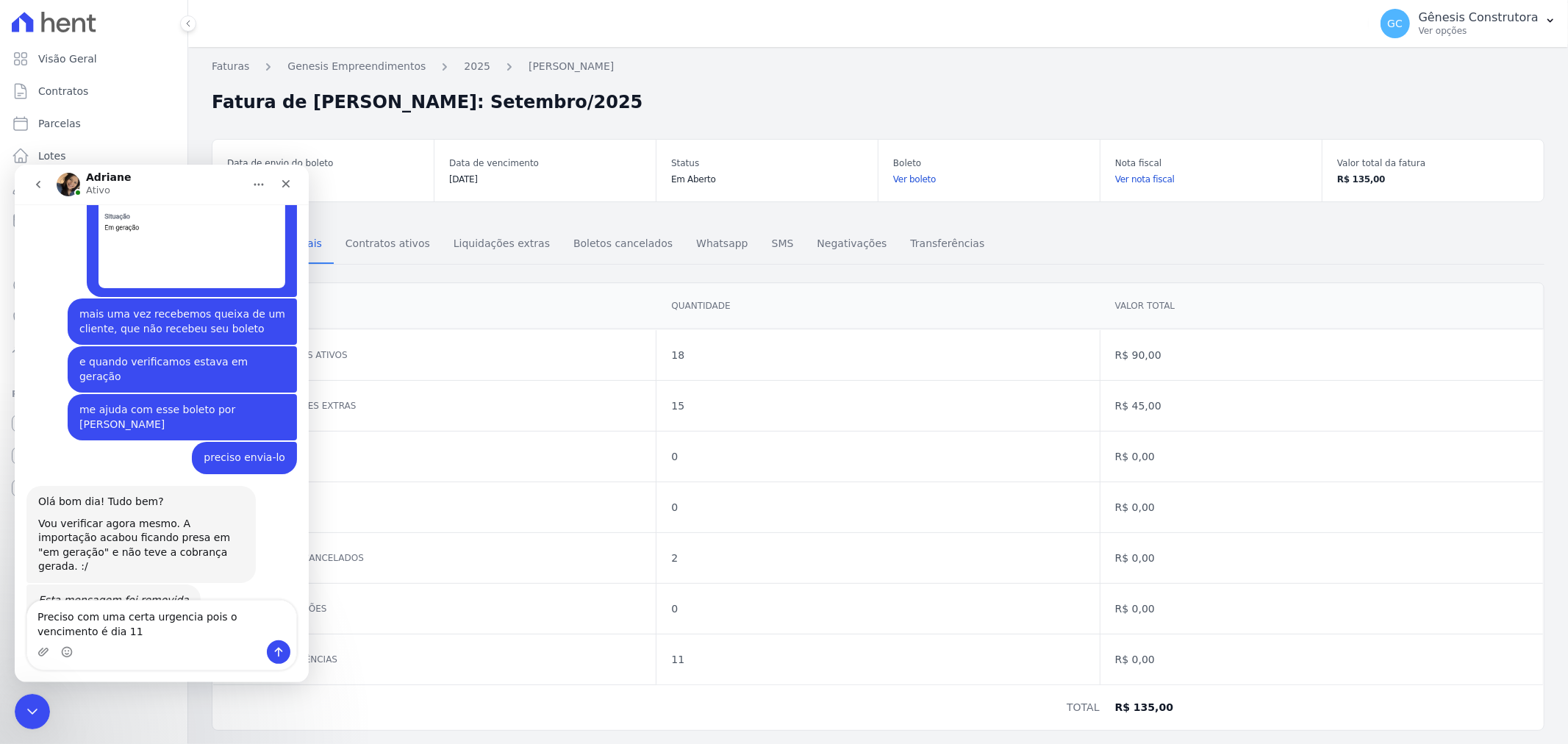
drag, startPoint x: 163, startPoint y: 617, endPoint x: 179, endPoint y: 607, distance: 18.9
click at [164, 617] on textarea "Preciso com uma certa urgencia pois o vencimento é dia 11" at bounding box center [161, 619] width 269 height 40
type textarea "Preciso com uma certa urgência pois o vencimento é dia 11"
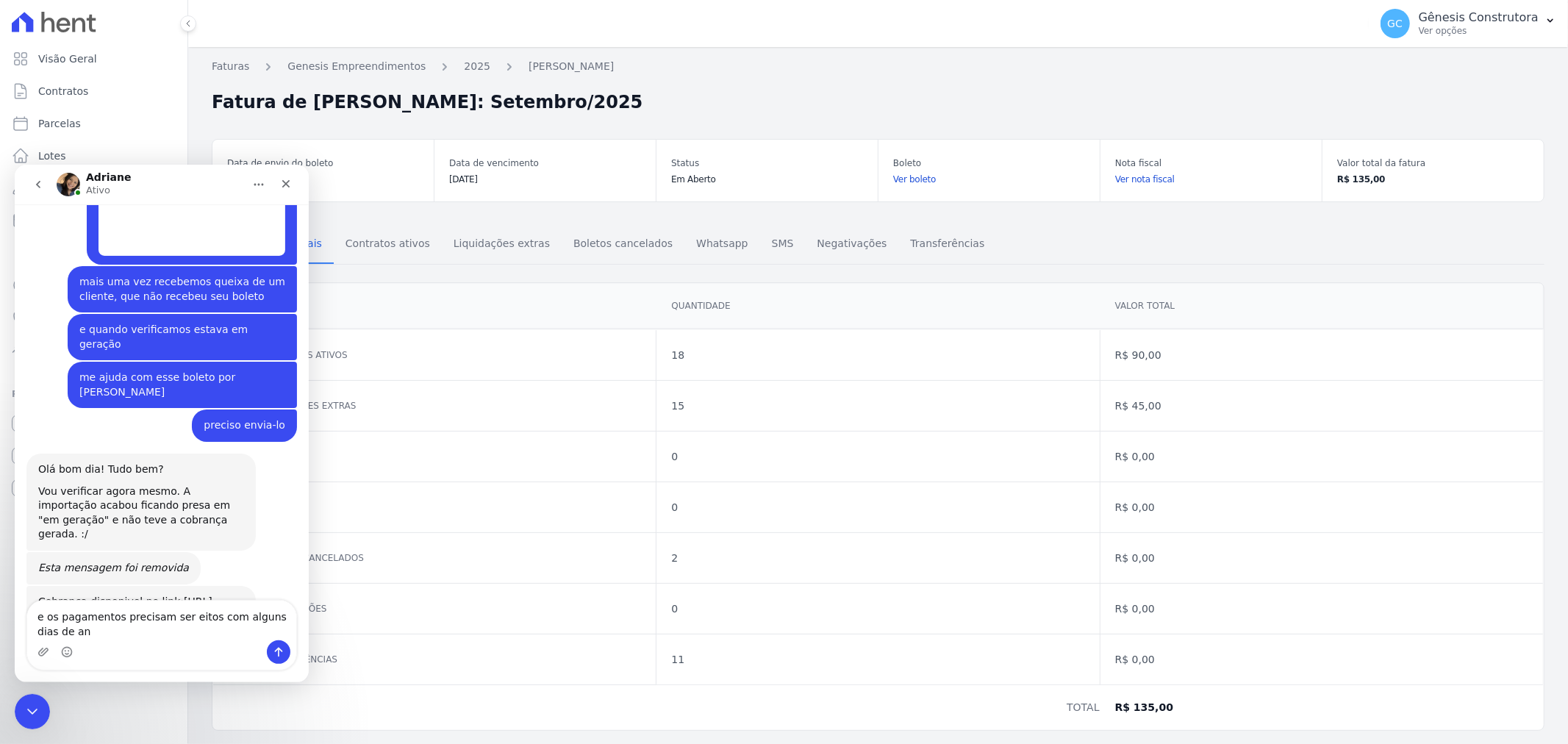
scroll to position [12374, 0]
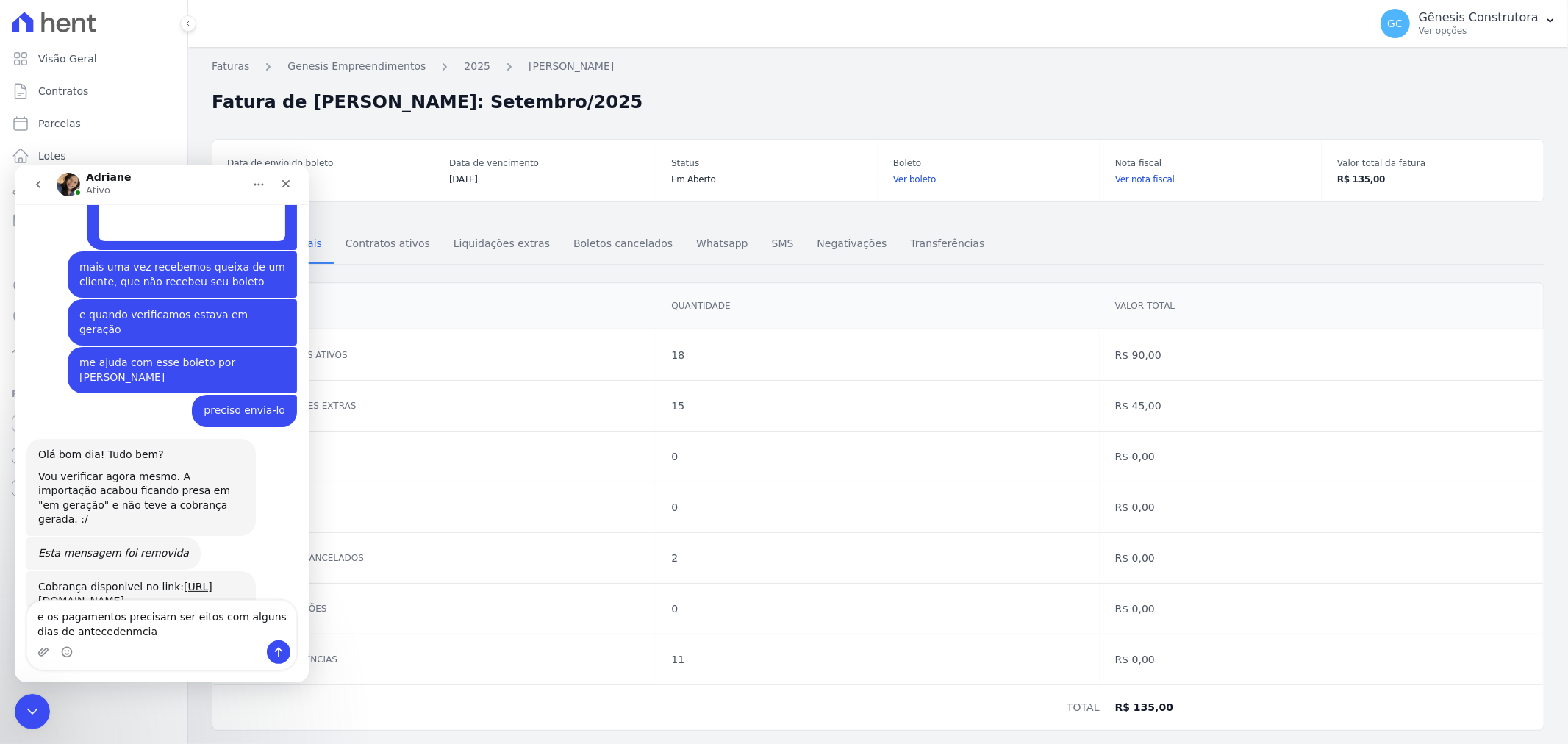
type textarea "e os pagamentos precisam ser eitos com alguns dias de antecedência"
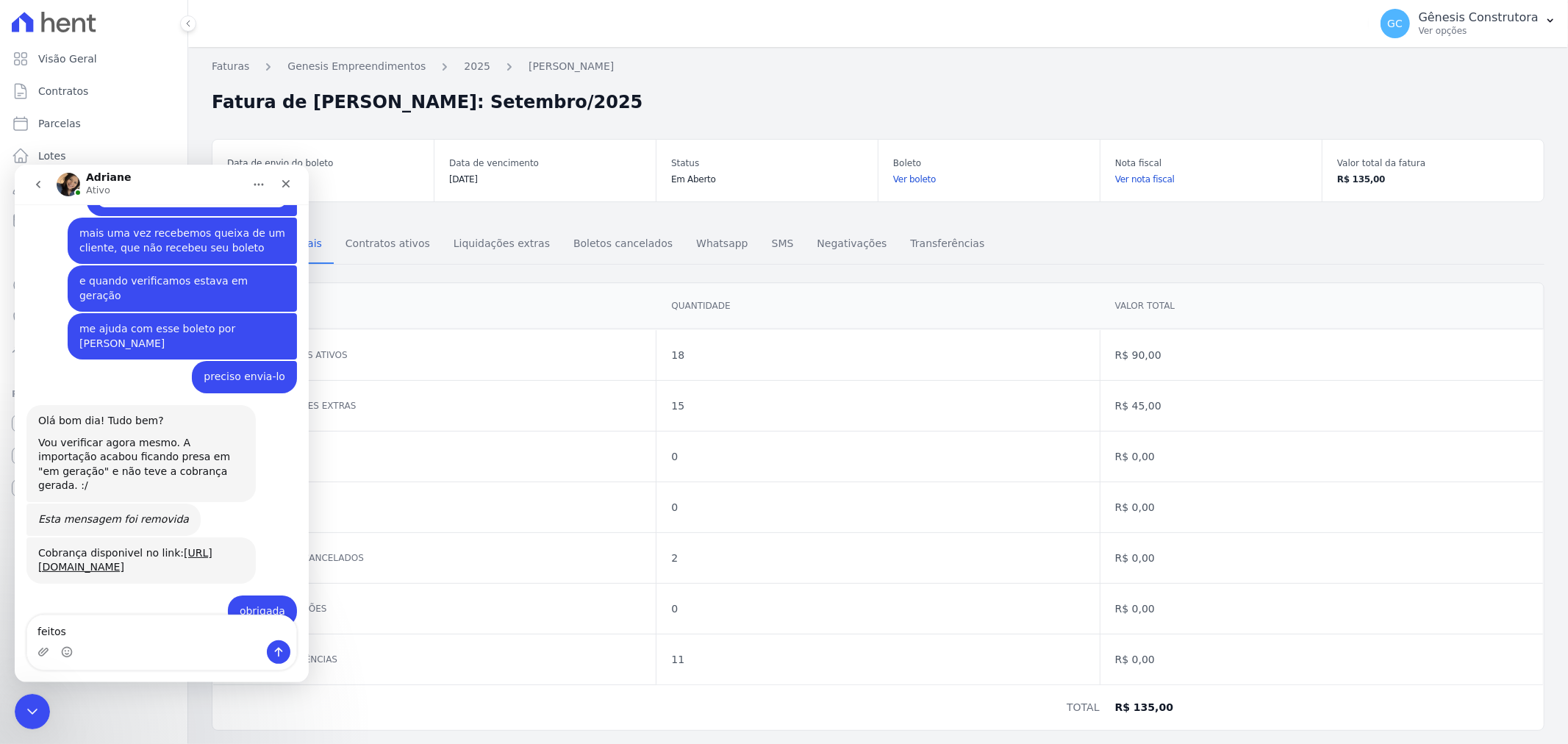
type textarea "feitos *"
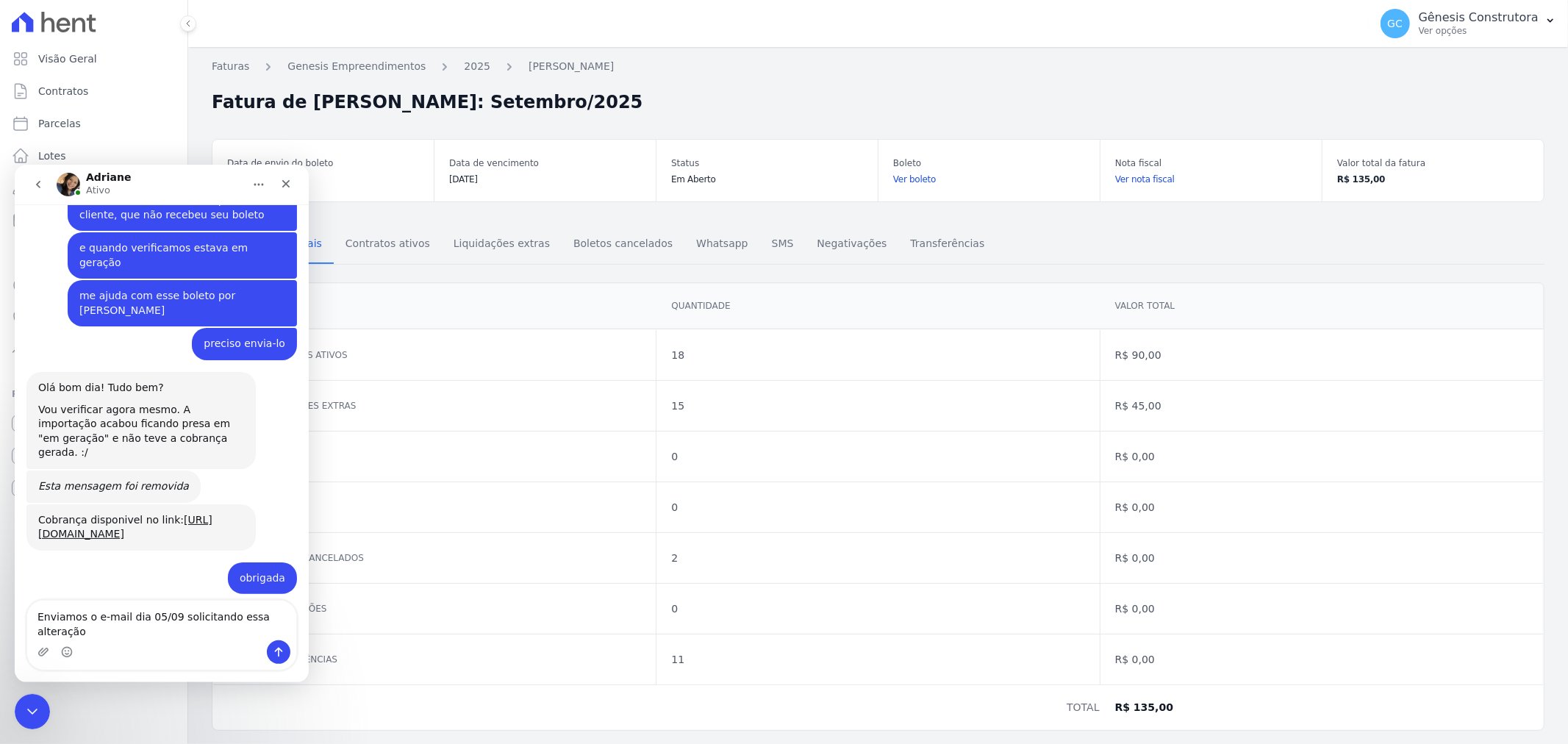
type textarea "Enviamos o e-mail dia 05/09 solicitando essa alteração"
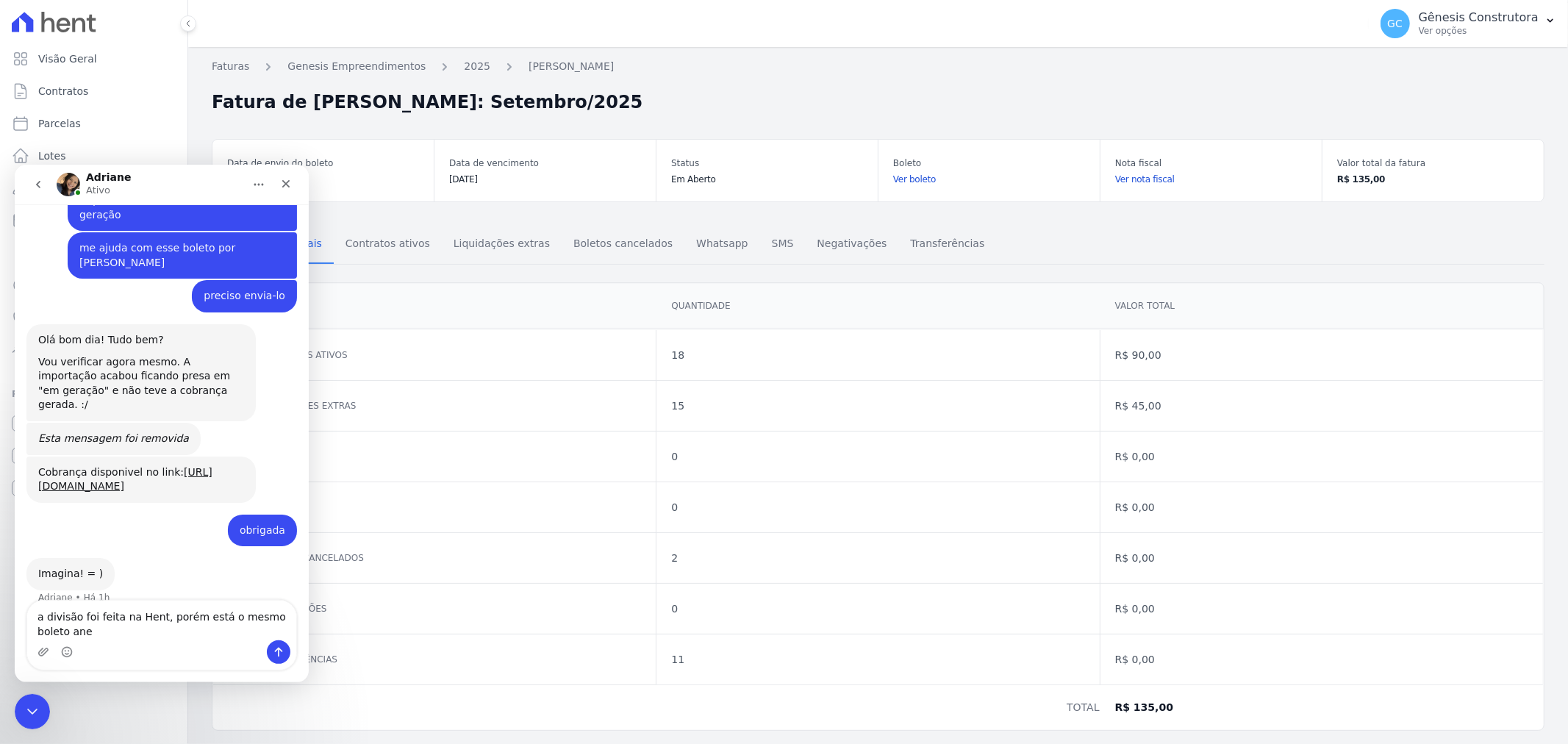
scroll to position [12571, 0]
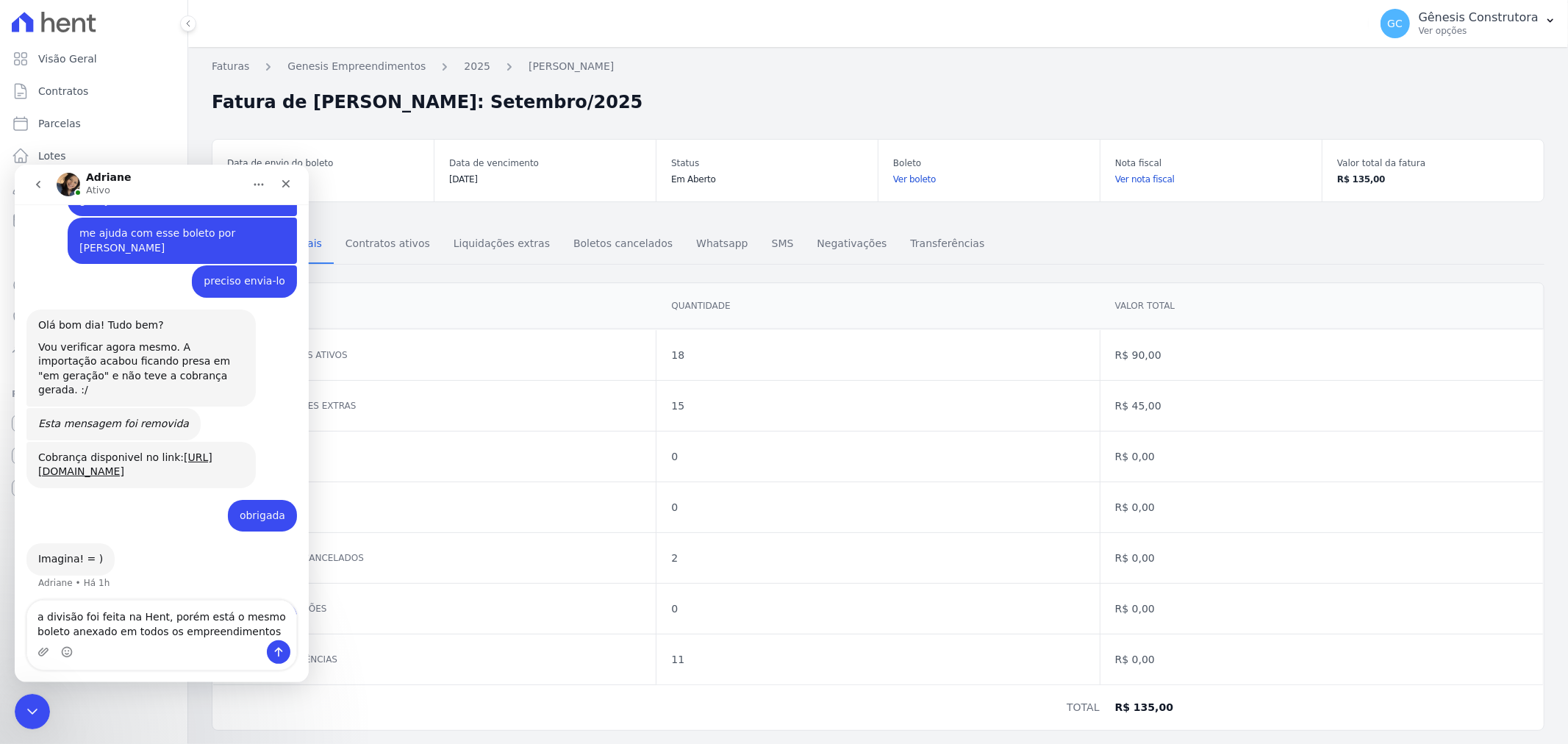
type textarea "a divisão foi feita na Hent, porém está o mesmo boleto anexado em todos os empr…"
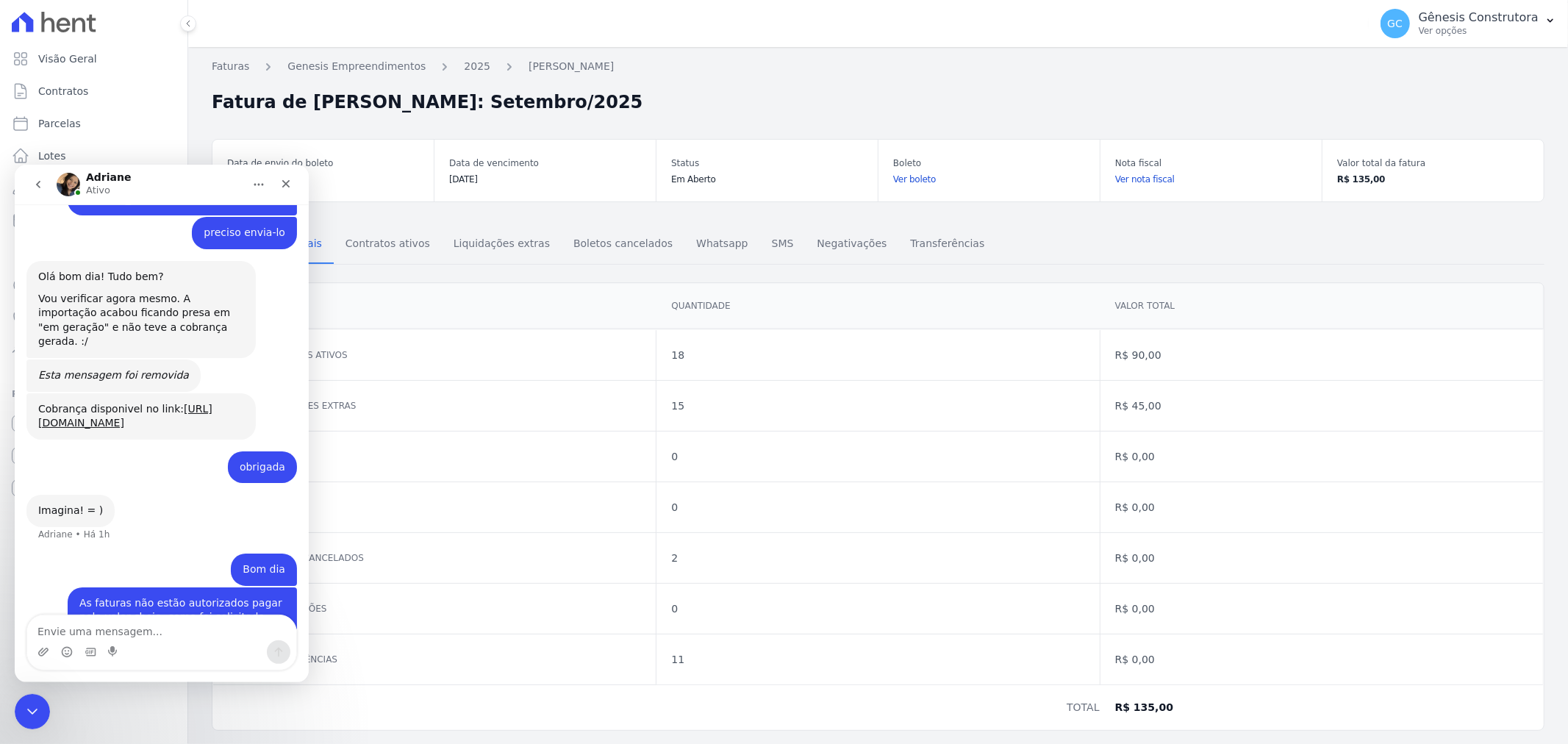
scroll to position [12619, 0]
click at [280, 184] on icon "Fechar" at bounding box center [285, 183] width 12 height 12
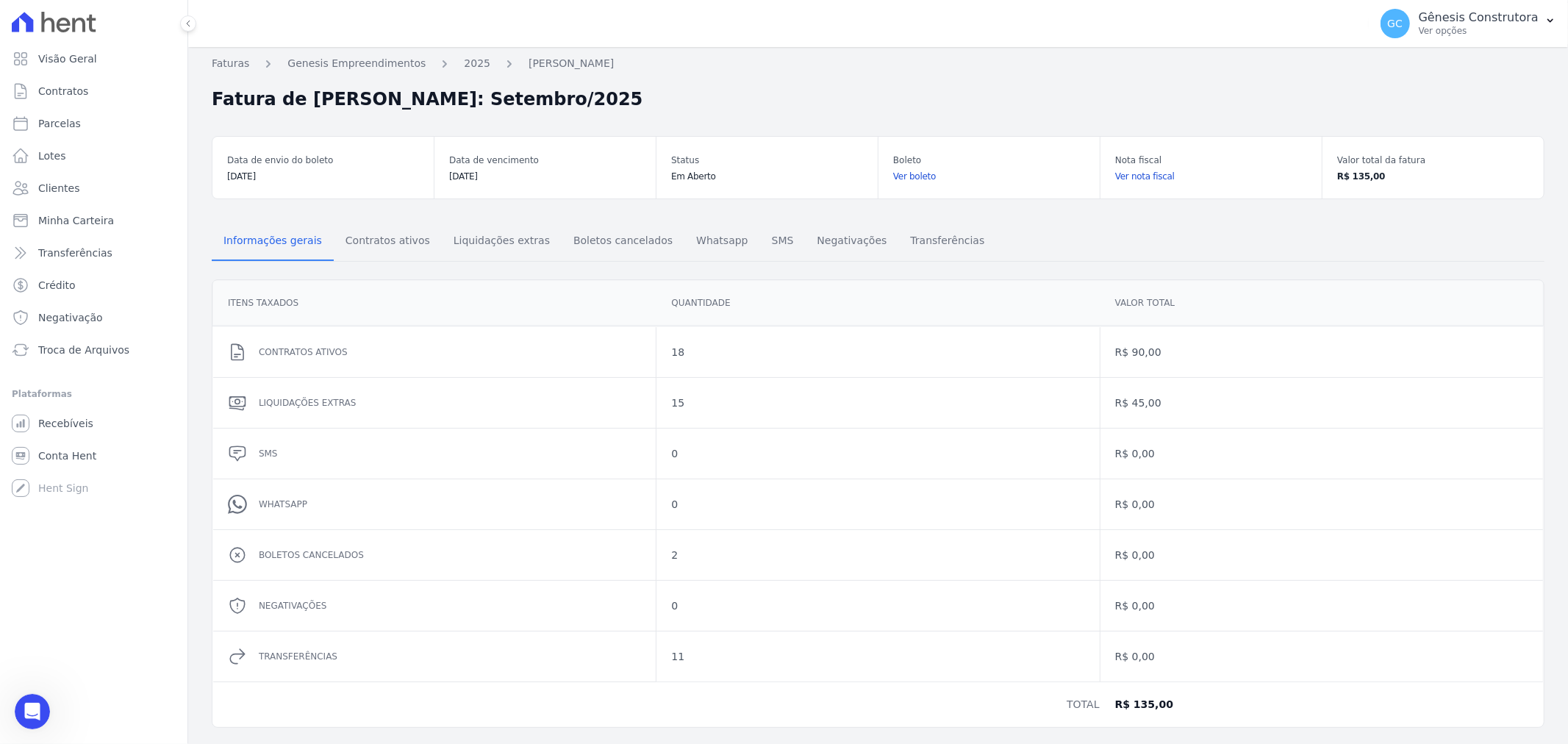
scroll to position [0, 0]
click at [464, 66] on link "2025" at bounding box center [476, 66] width 26 height 15
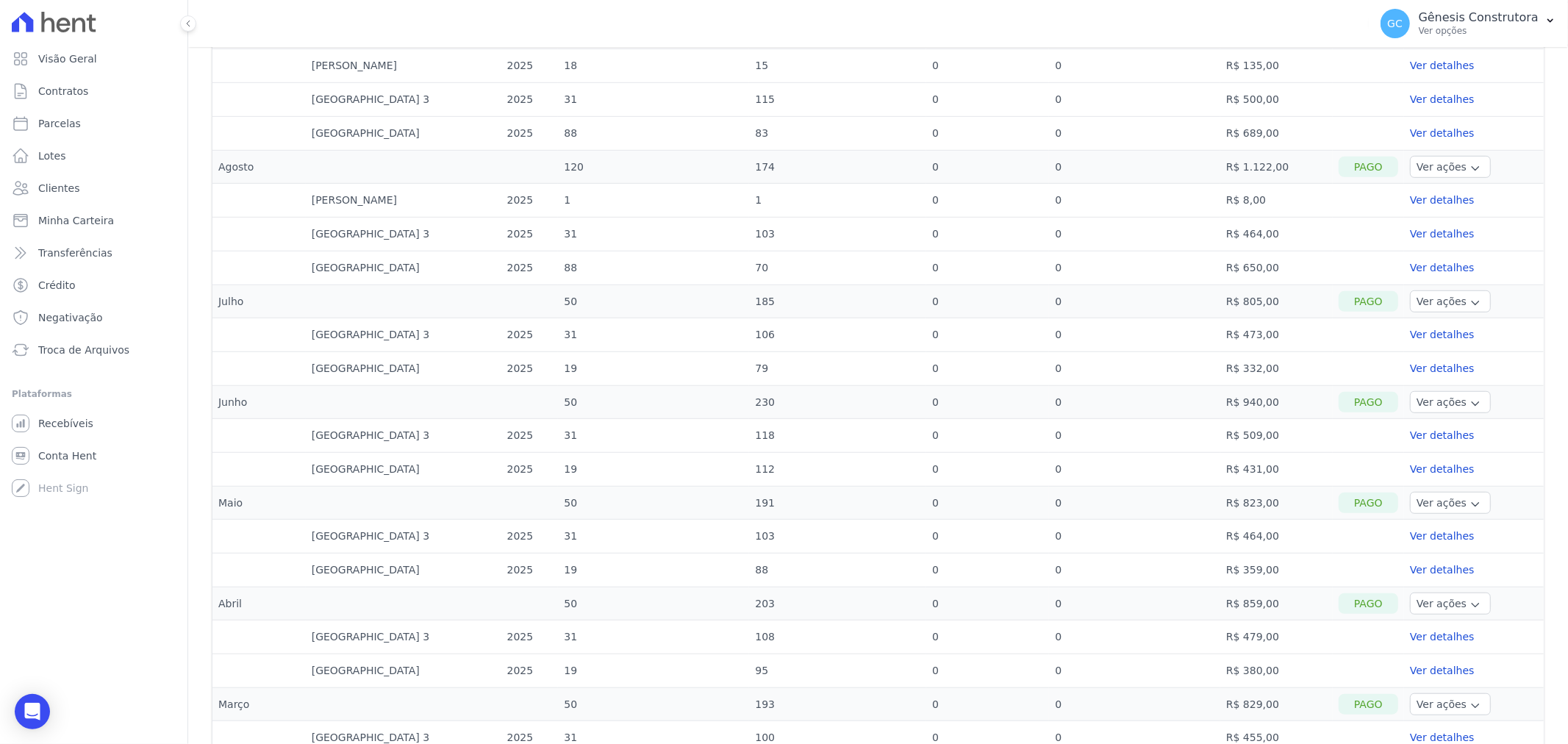
scroll to position [816, 0]
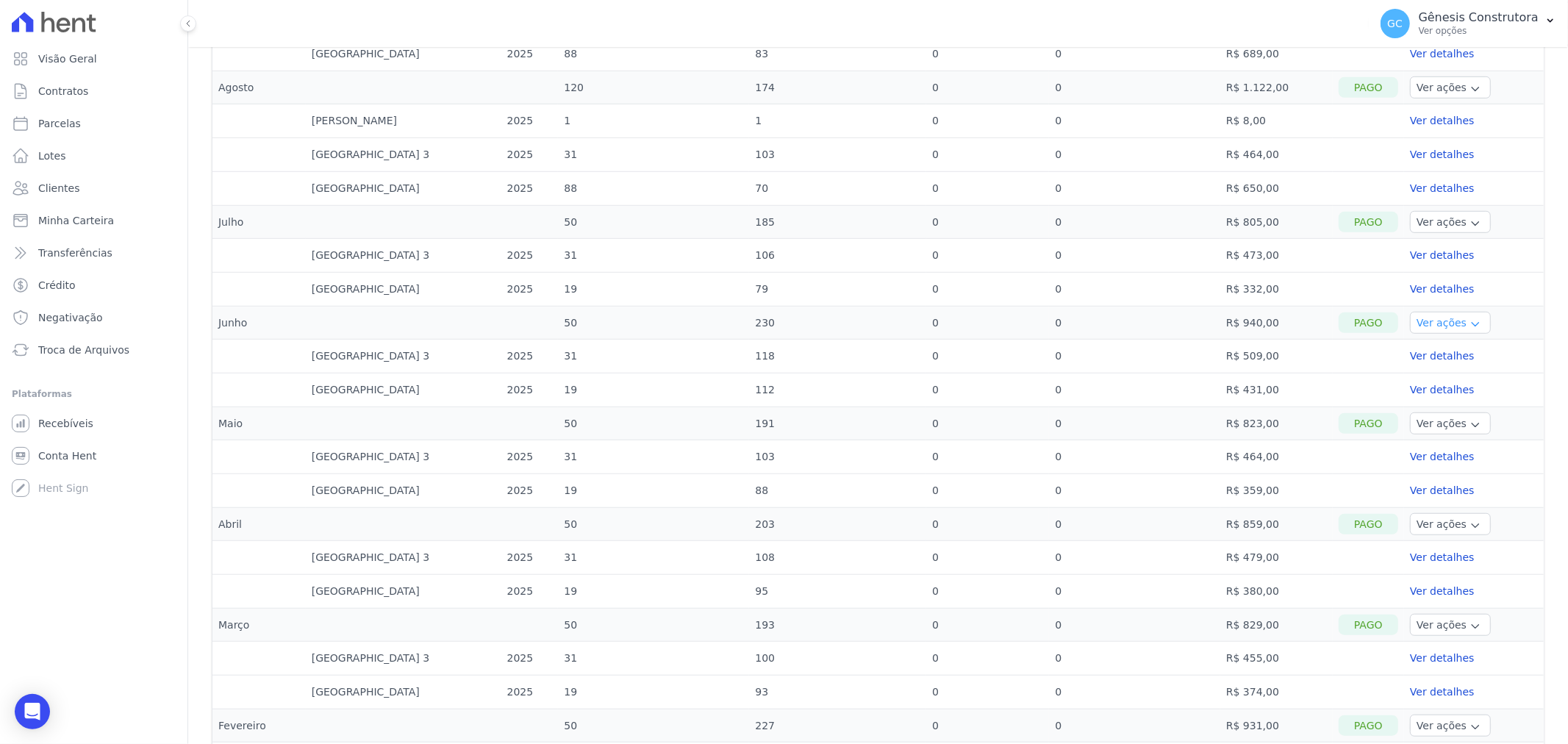
click at [1410, 327] on button "Ver ações" at bounding box center [1450, 323] width 81 height 22
drag, startPoint x: 1223, startPoint y: 391, endPoint x: 1268, endPoint y: 398, distance: 45.5
click at [1268, 398] on td "R$ 431,00" at bounding box center [1276, 390] width 112 height 34
drag, startPoint x: 1224, startPoint y: 360, endPoint x: 1287, endPoint y: 354, distance: 63.3
click at [1279, 361] on td "R$ 509,00" at bounding box center [1276, 356] width 112 height 34
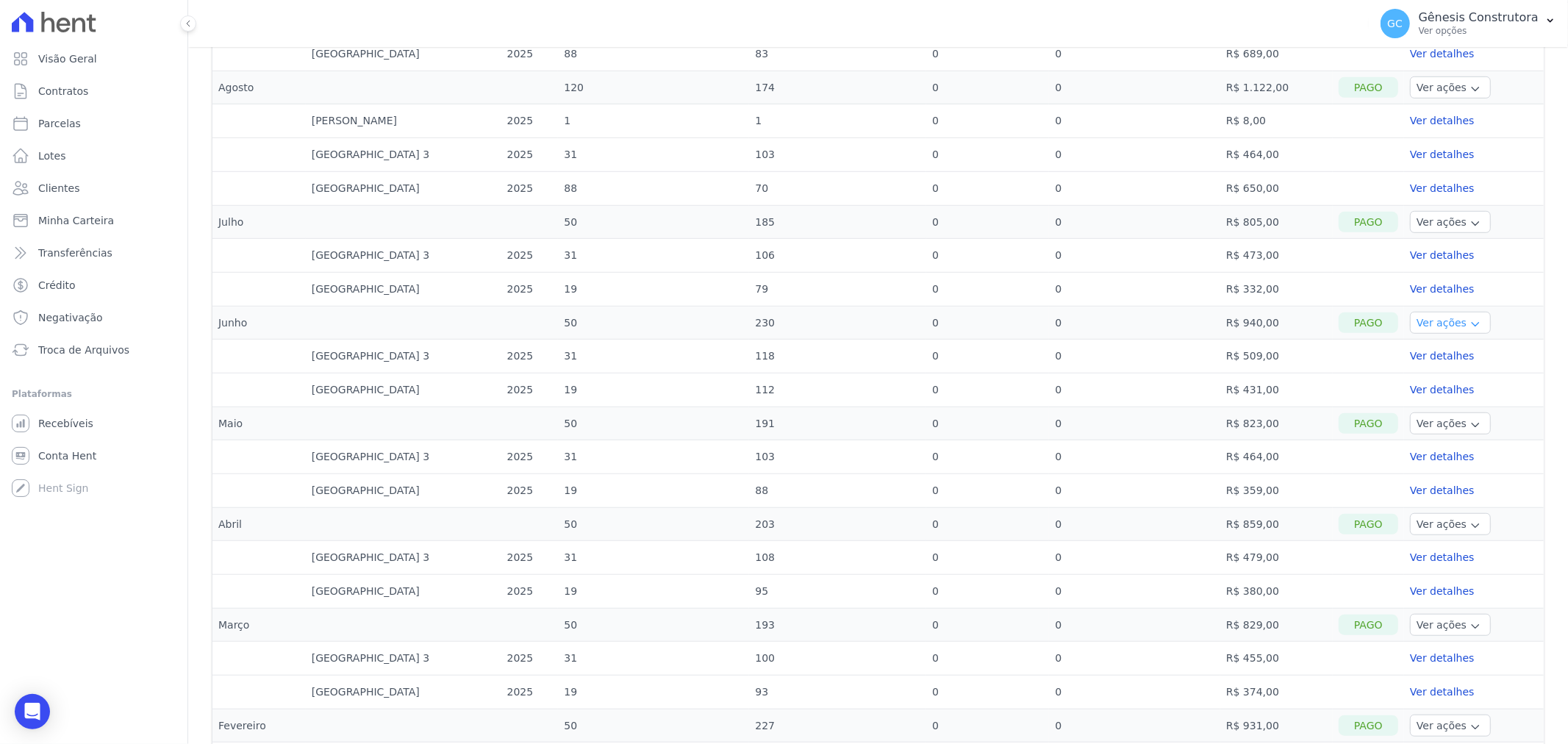
click at [1434, 325] on button "Ver ações" at bounding box center [1450, 323] width 81 height 22
click at [1435, 343] on link "Ver boleto" at bounding box center [1442, 343] width 52 height 12
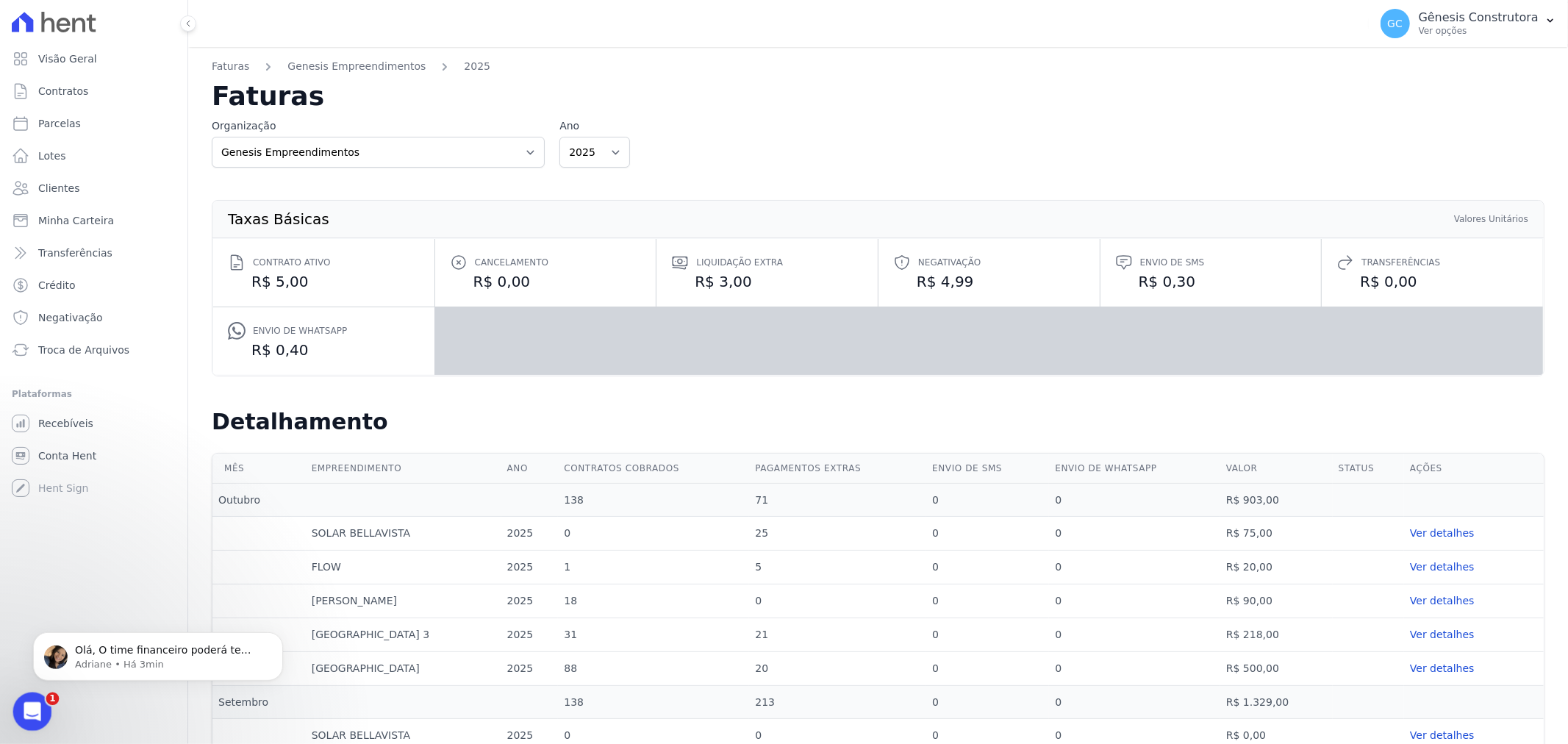
click at [25, 668] on icon "Abertura do Messenger da Intercom" at bounding box center [30, 709] width 25 height 25
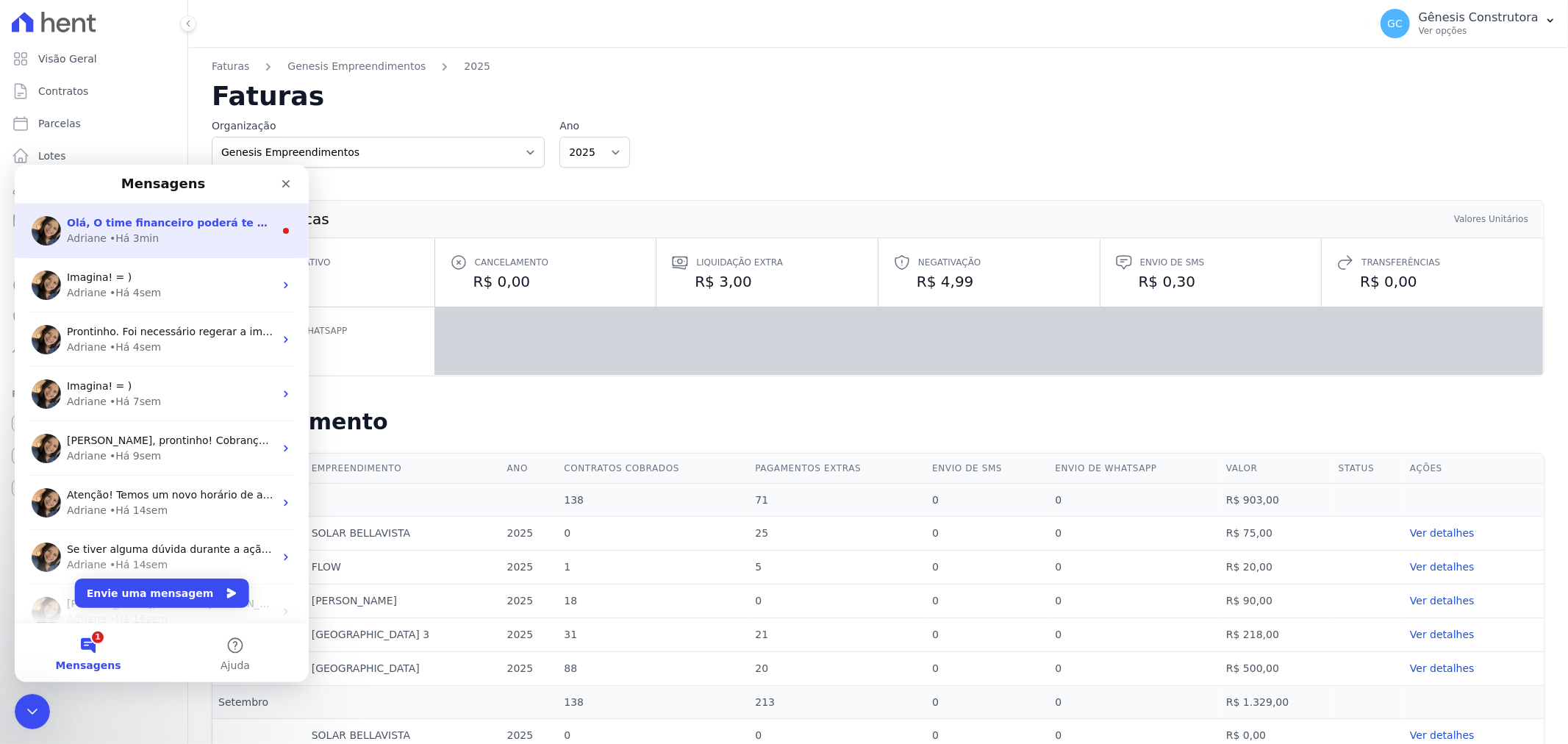
click at [152, 234] on div "Adriane • Há 3min" at bounding box center [170, 237] width 208 height 15
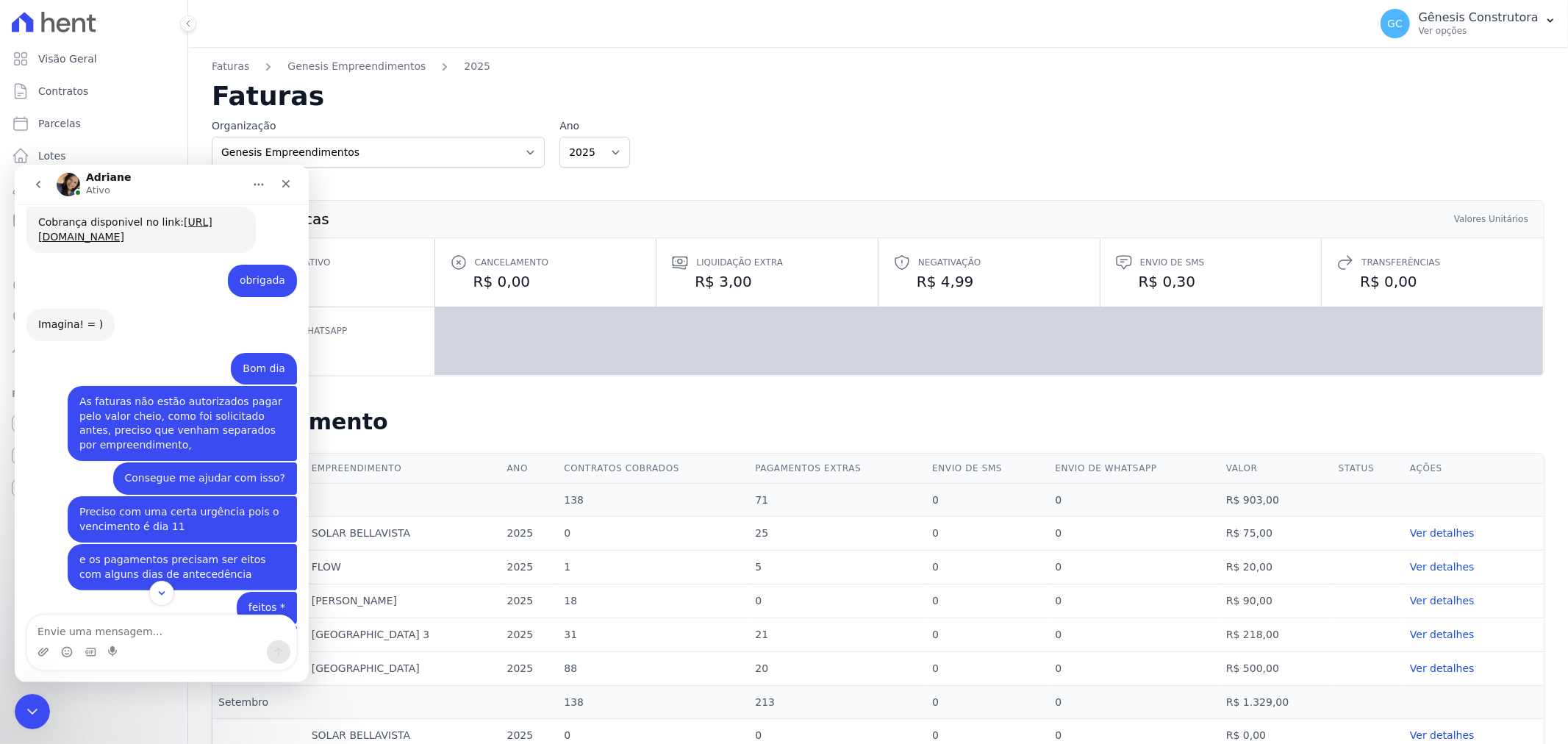
scroll to position [12296, 0]
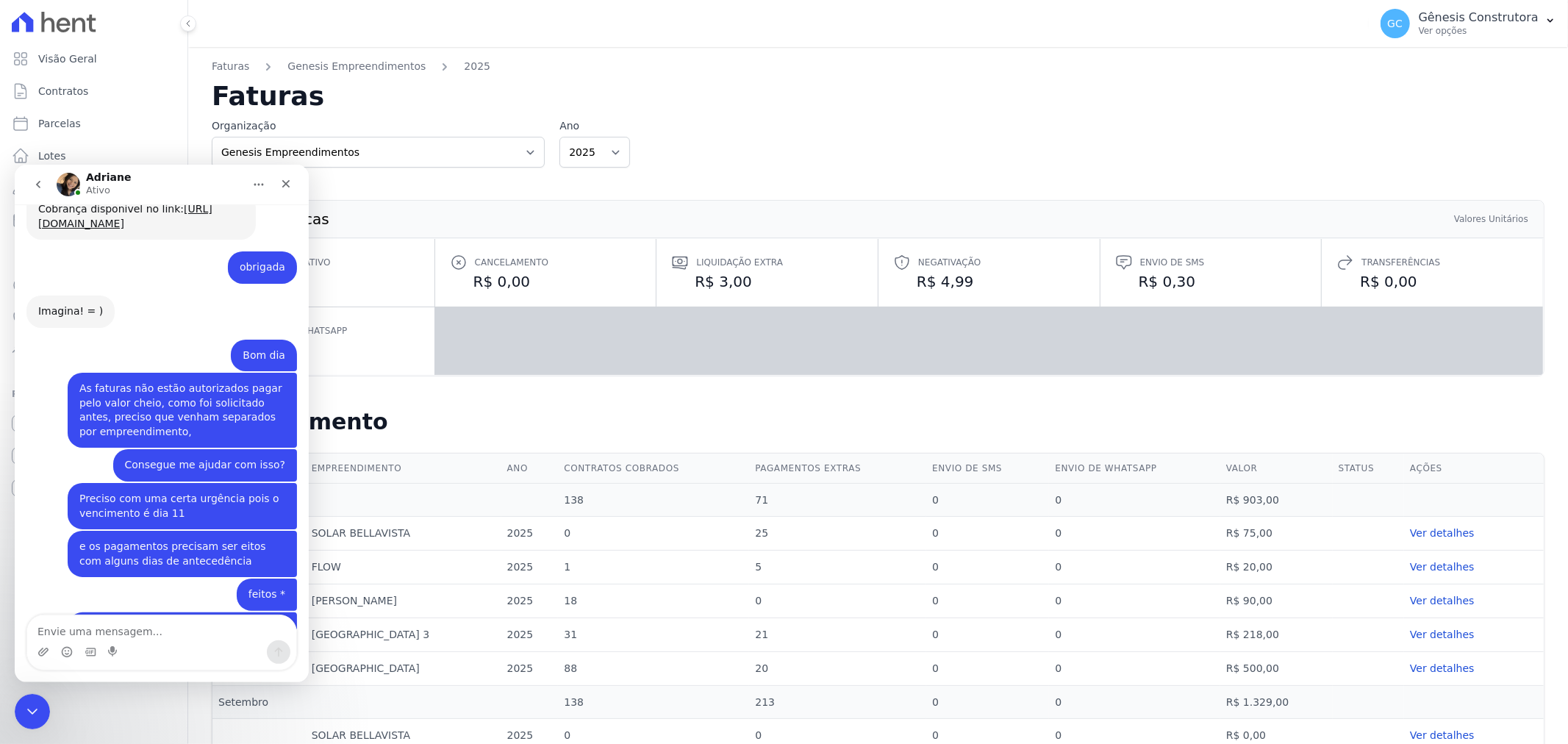
drag, startPoint x: 113, startPoint y: 548, endPoint x: 41, endPoint y: 540, distance: 72.4
drag, startPoint x: 114, startPoint y: 541, endPoint x: 28, endPoint y: 548, distance: 86.3
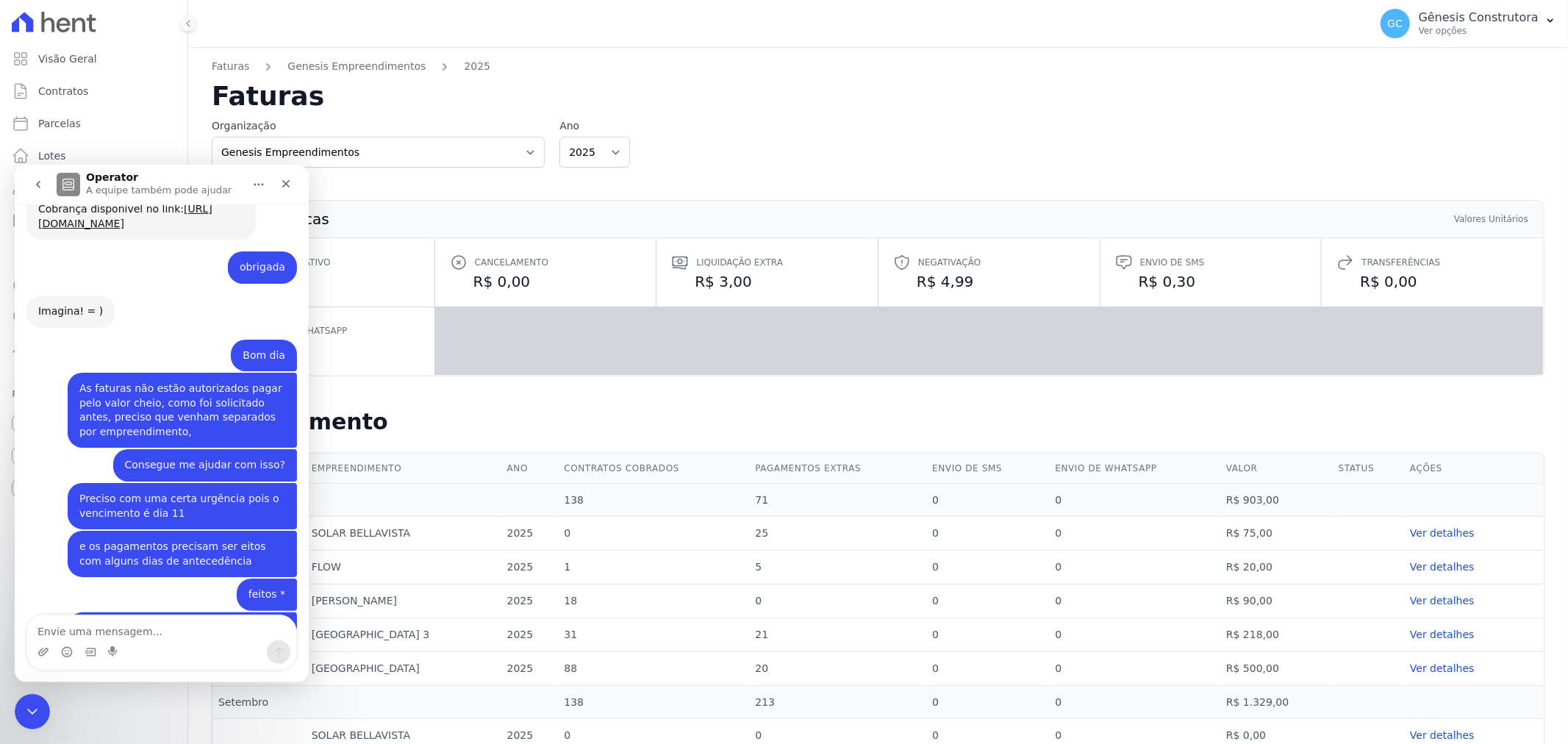
click at [794, 155] on div "Organização Genesis Empreendimentos Ano 2025 2024" at bounding box center [878, 143] width 1333 height 49
